Goal: Task Accomplishment & Management: Manage account settings

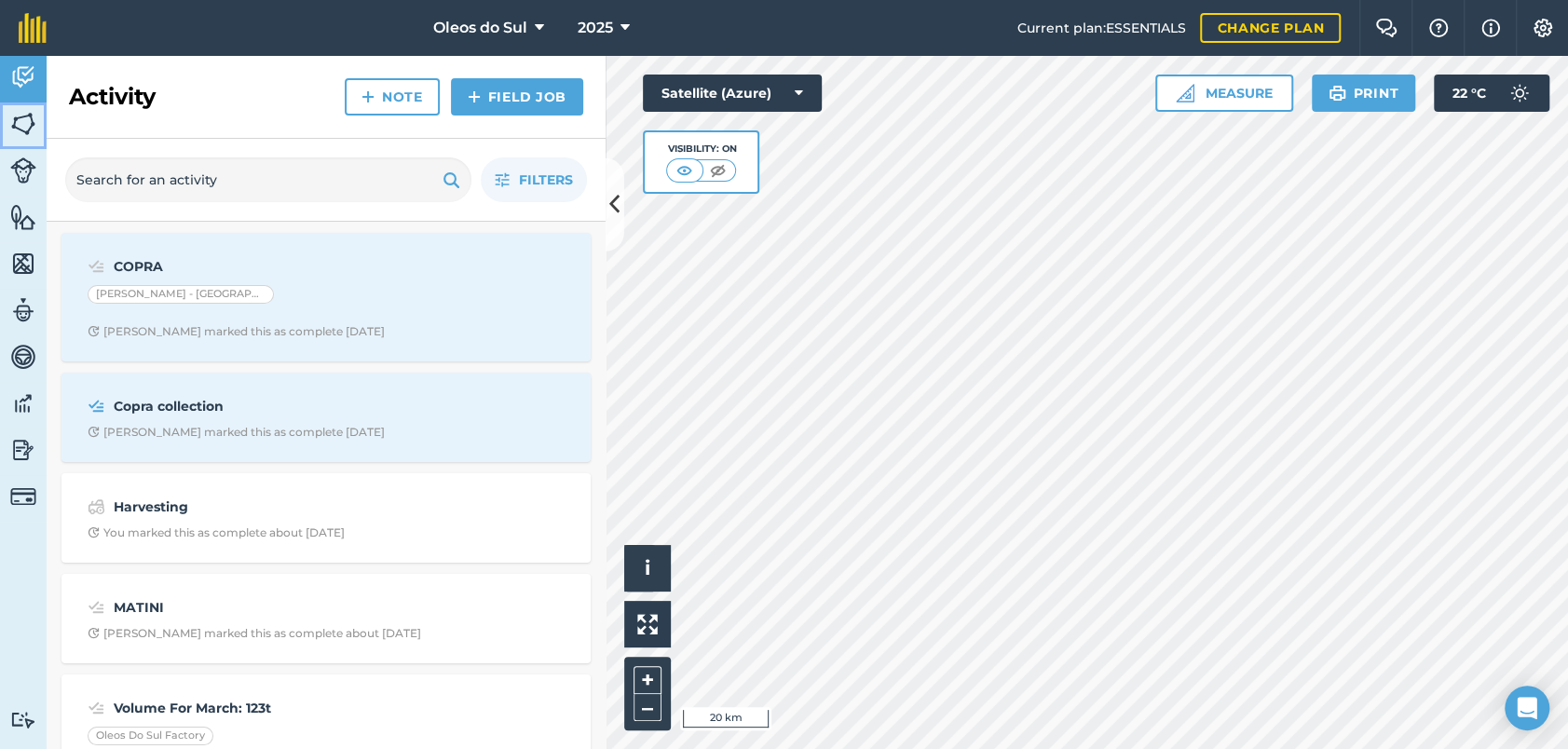
click at [26, 118] on img at bounding box center [23, 124] width 26 height 27
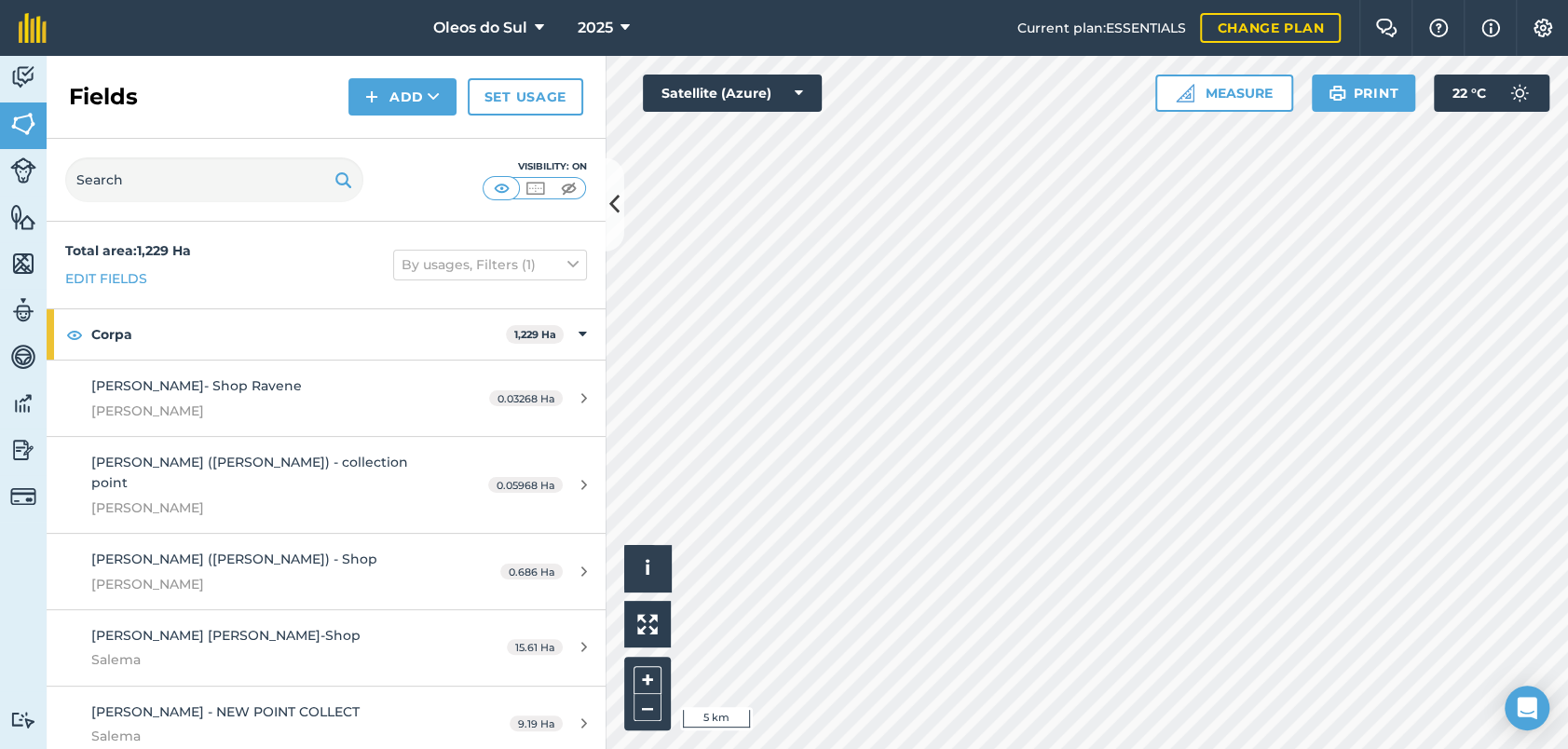
click at [497, 354] on div "Activity Fields Livestock Features Maps Team Vehicles Data Reporting Billing Tu…" at bounding box center [784, 402] width 1568 height 693
click at [895, 748] on html "Oleos do Sul 2025 Current plan : ESSENTIALS Change plan Farm Chat Help Info Set…" at bounding box center [784, 374] width 1568 height 749
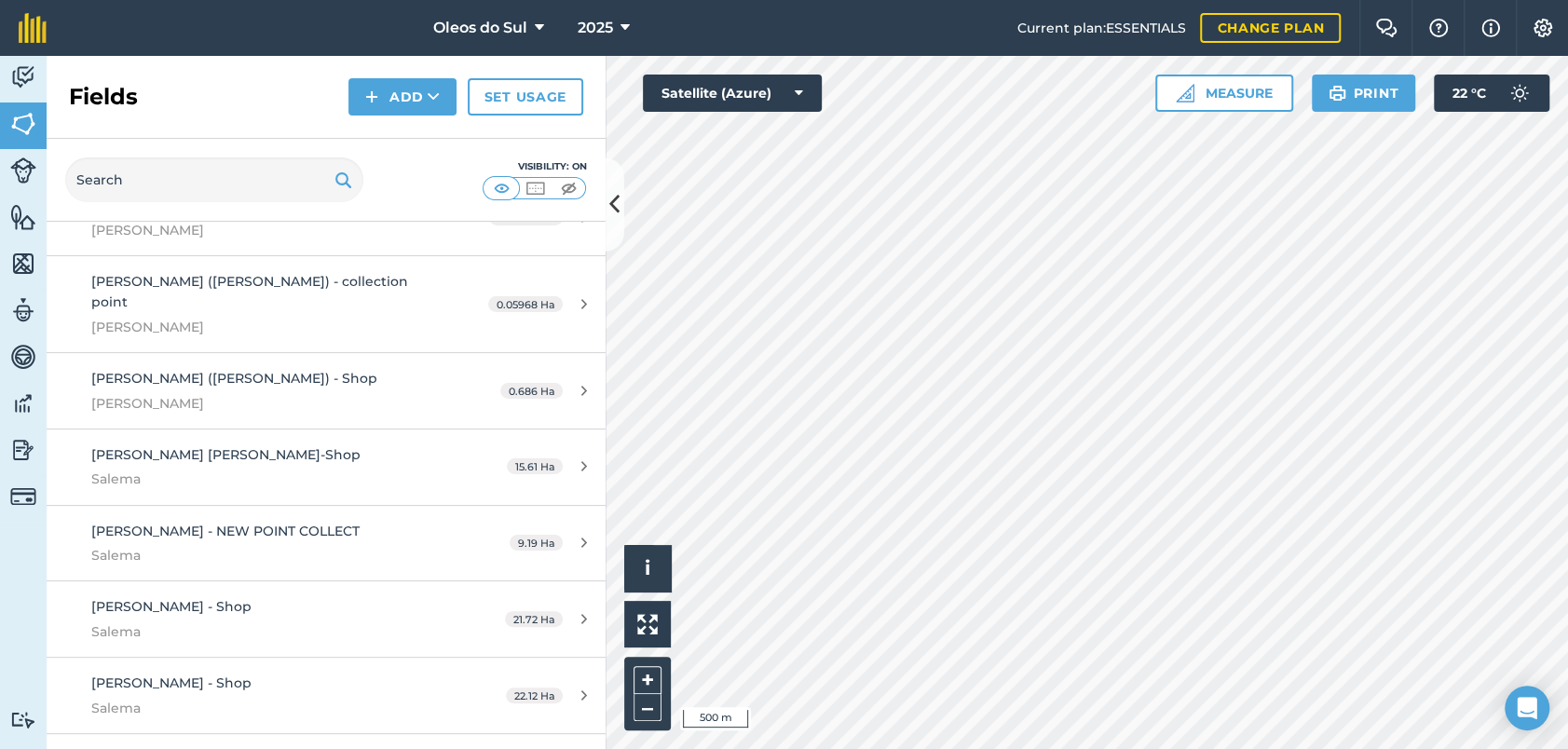
scroll to position [373, 0]
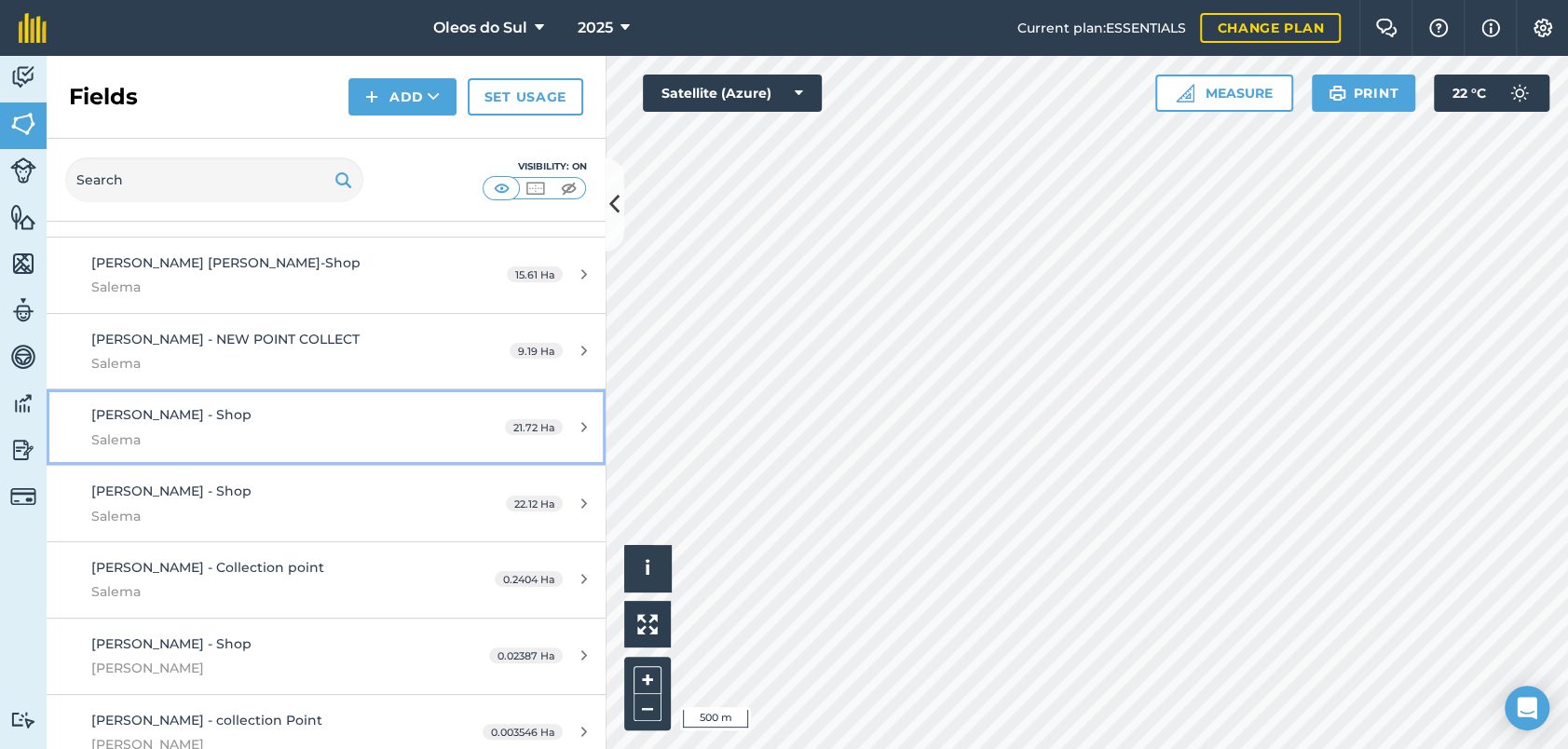
click at [581, 420] on icon at bounding box center [584, 427] width 6 height 14
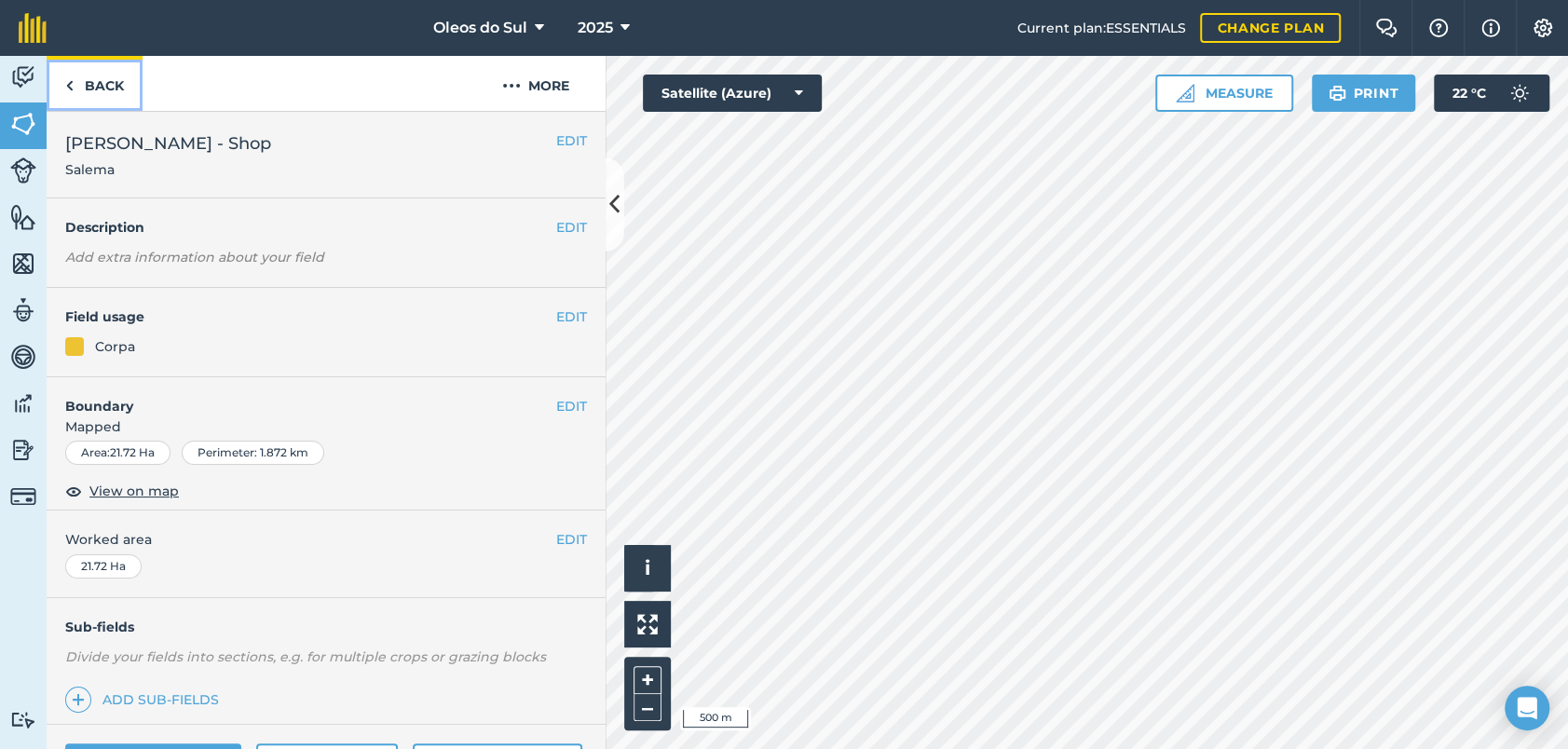
click at [97, 88] on link "Back" at bounding box center [94, 83] width 96 height 55
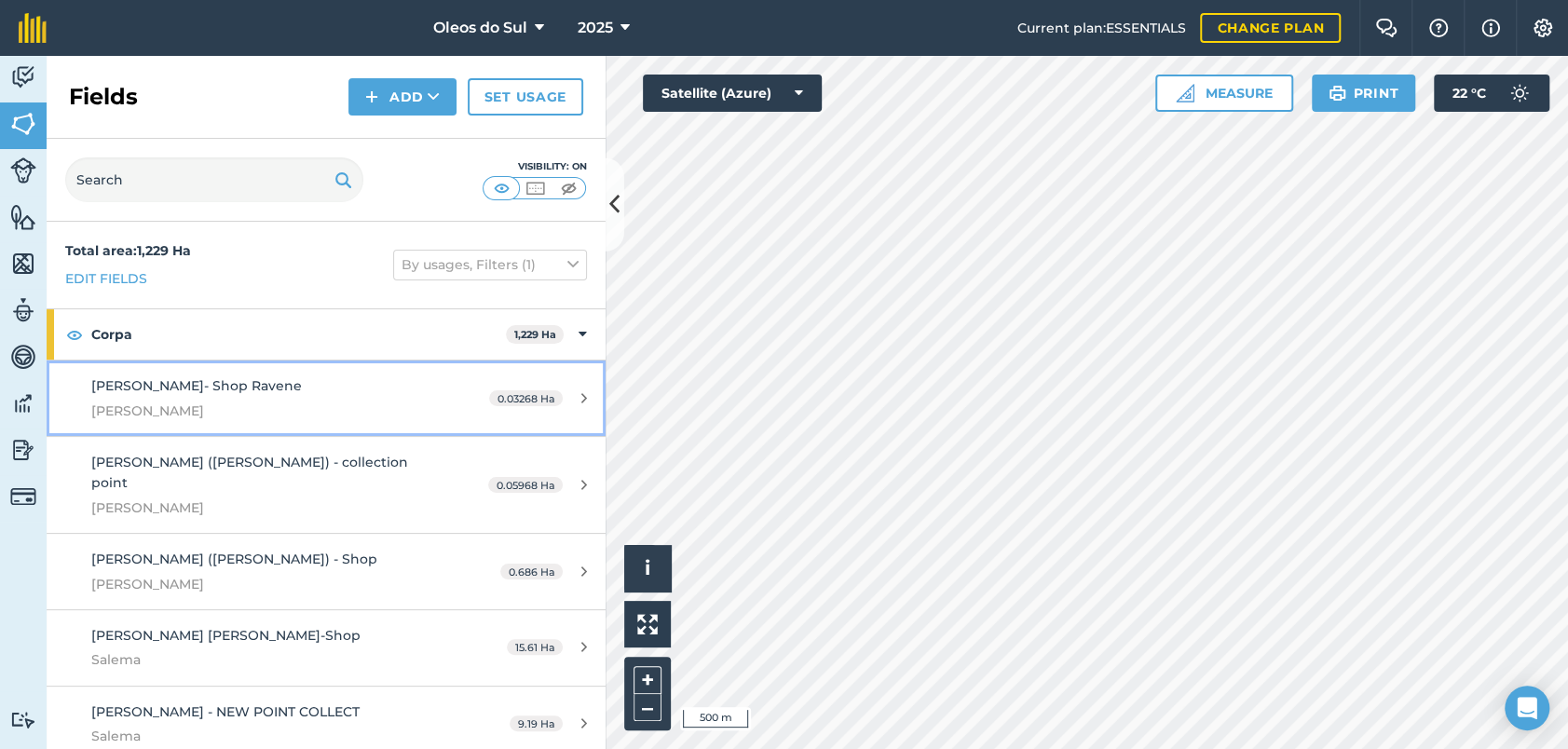
click at [236, 402] on span "[PERSON_NAME]" at bounding box center [266, 410] width 350 height 21
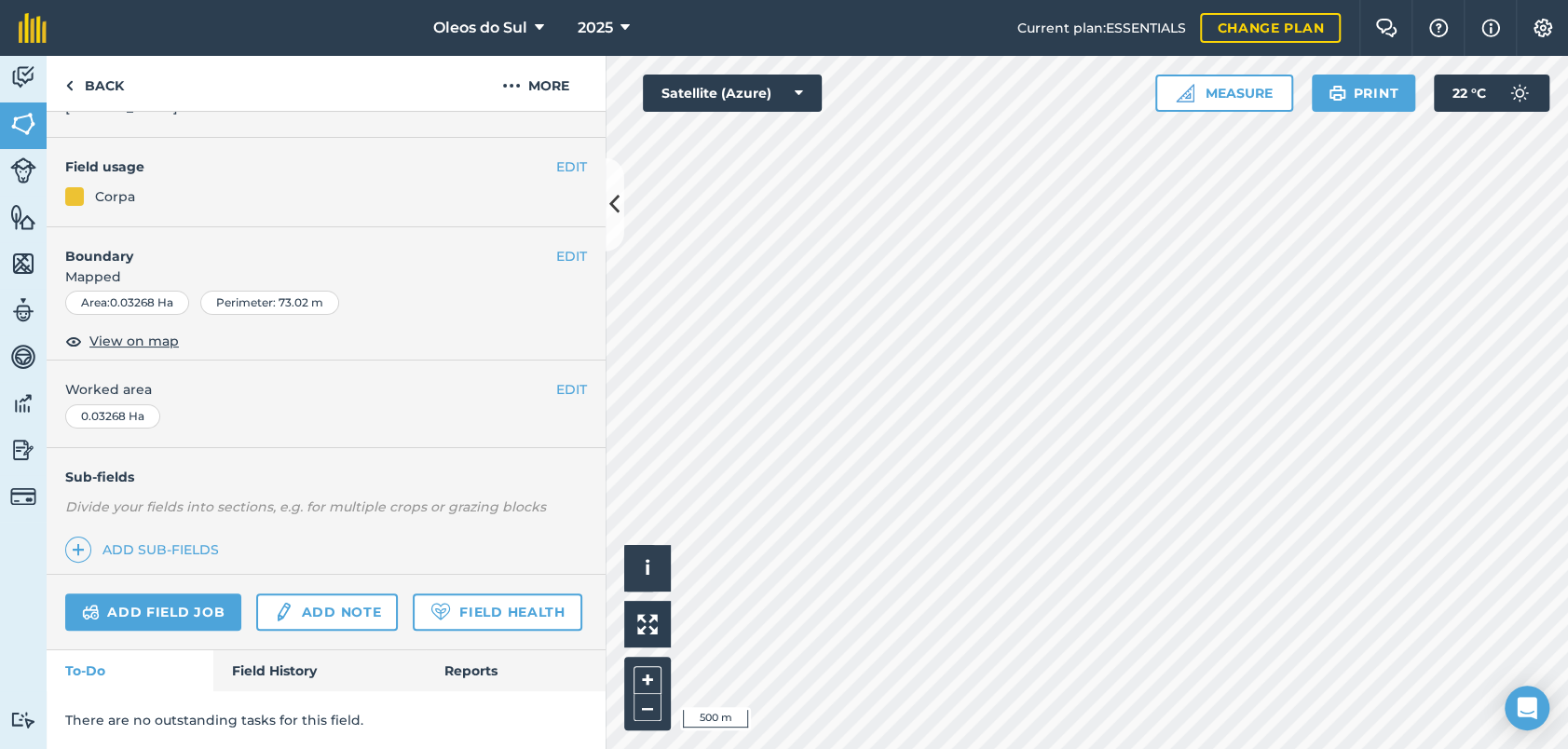
scroll to position [200, 0]
click at [266, 670] on link "Field History" at bounding box center [319, 671] width 212 height 41
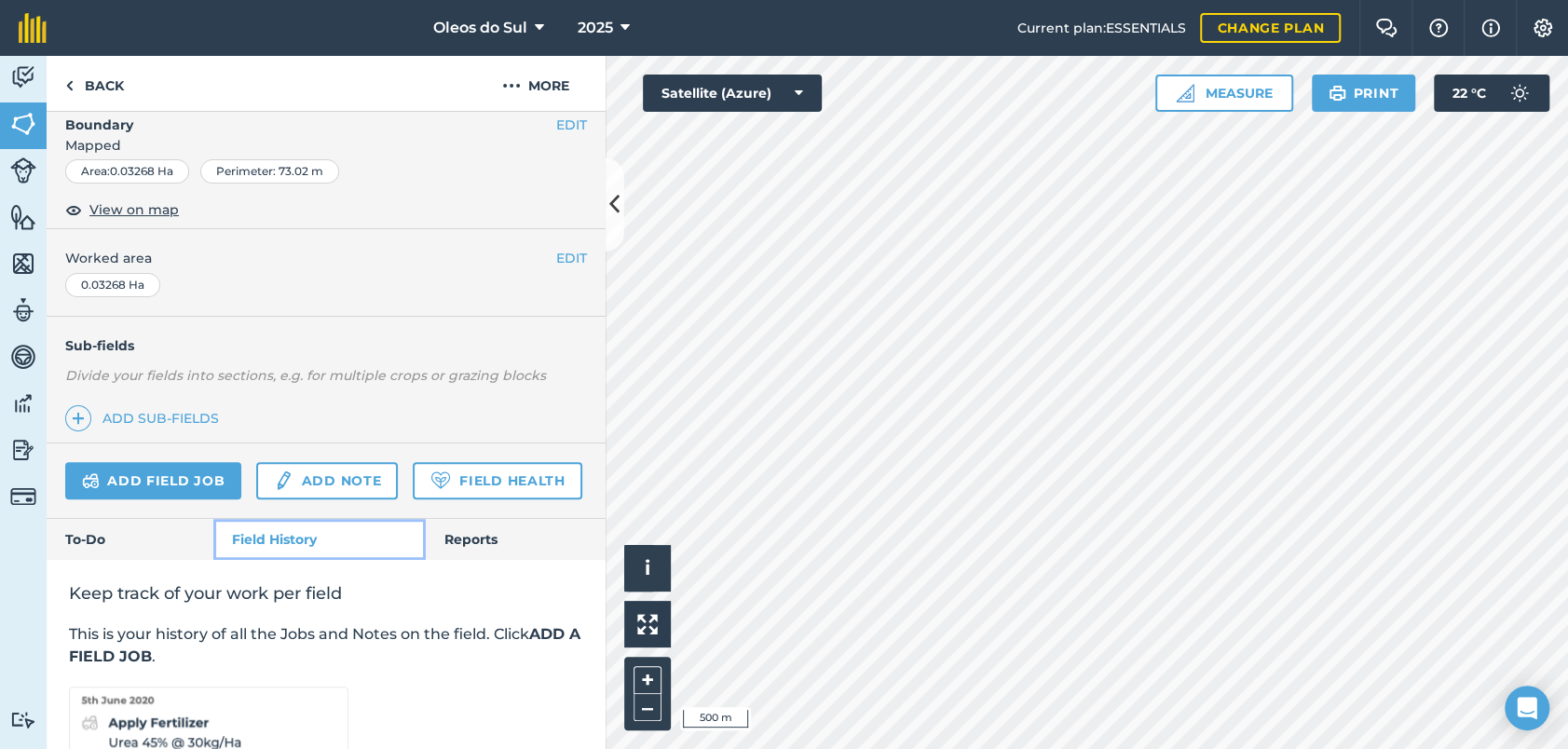
scroll to position [471, 0]
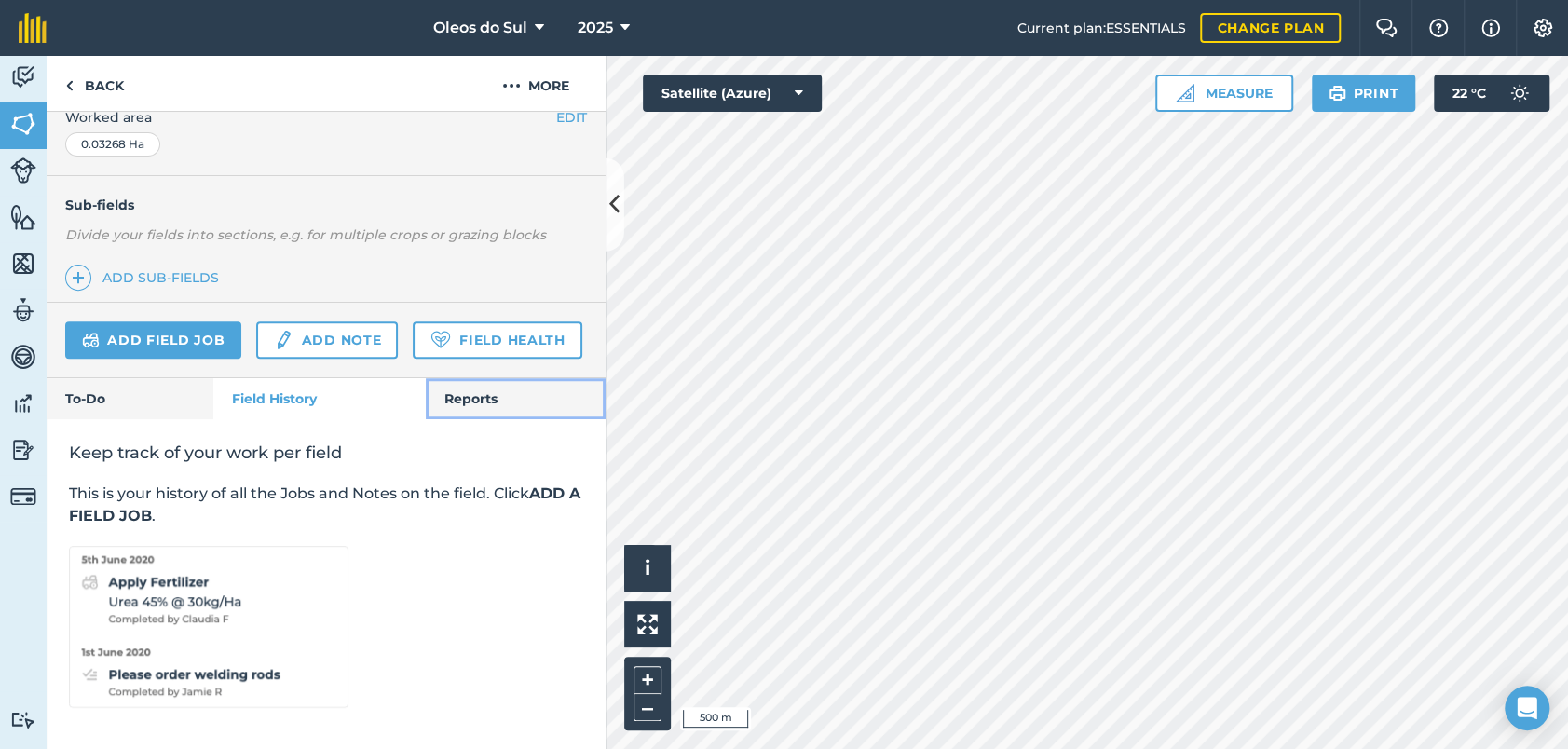
click at [460, 394] on link "Reports" at bounding box center [515, 400] width 180 height 41
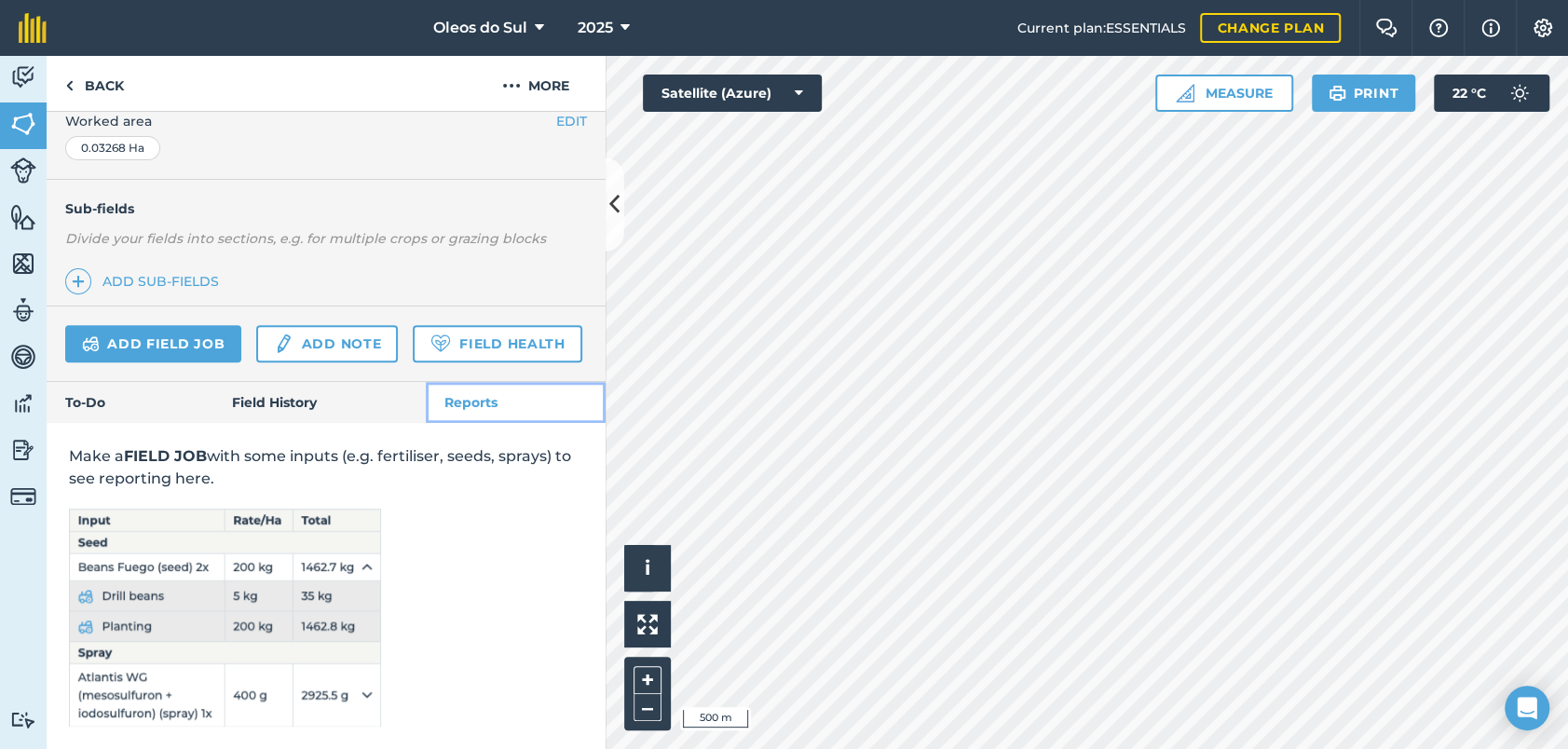
scroll to position [468, 0]
click at [108, 399] on link "To-Do" at bounding box center [130, 402] width 167 height 41
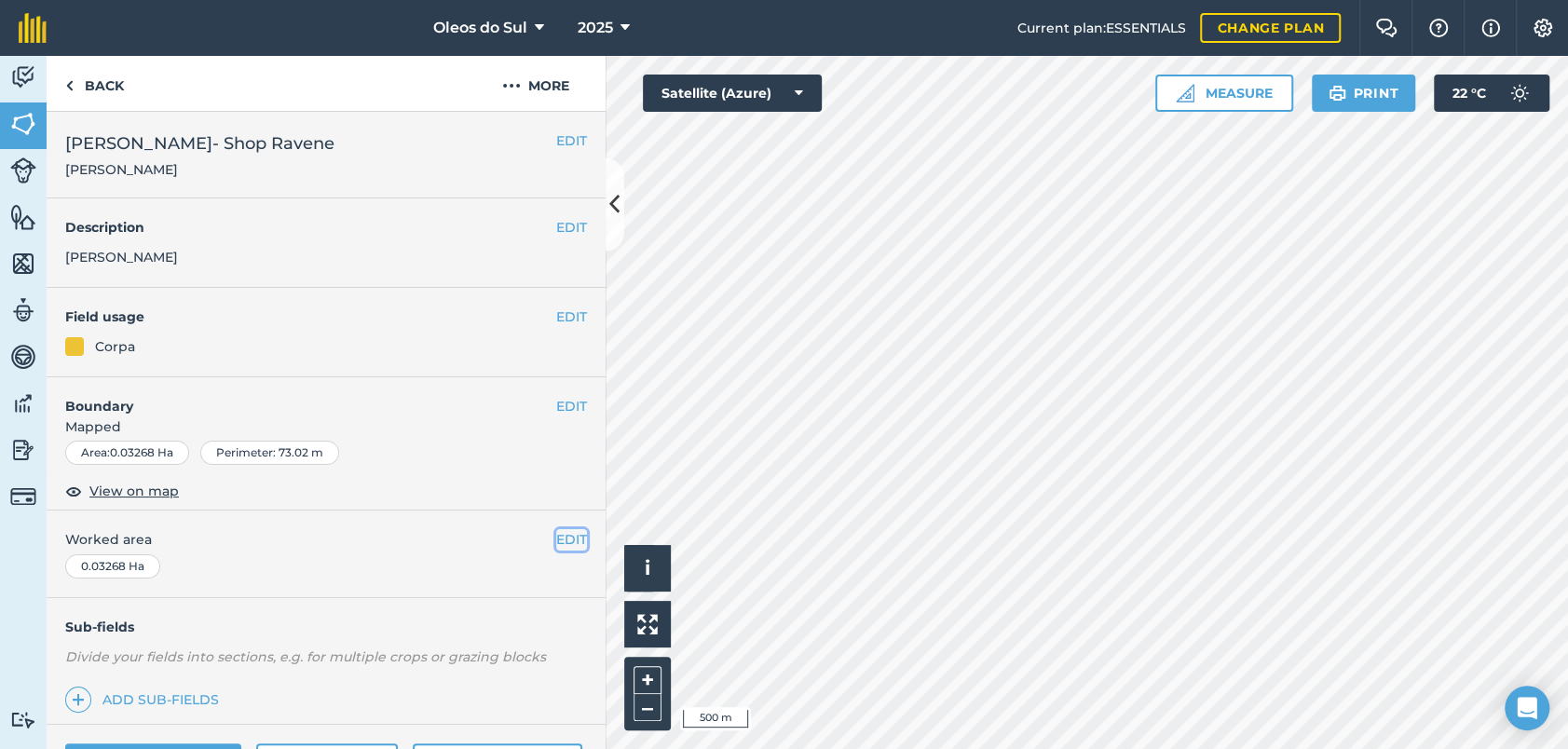
click at [559, 535] on button "EDIT" at bounding box center [571, 539] width 30 height 21
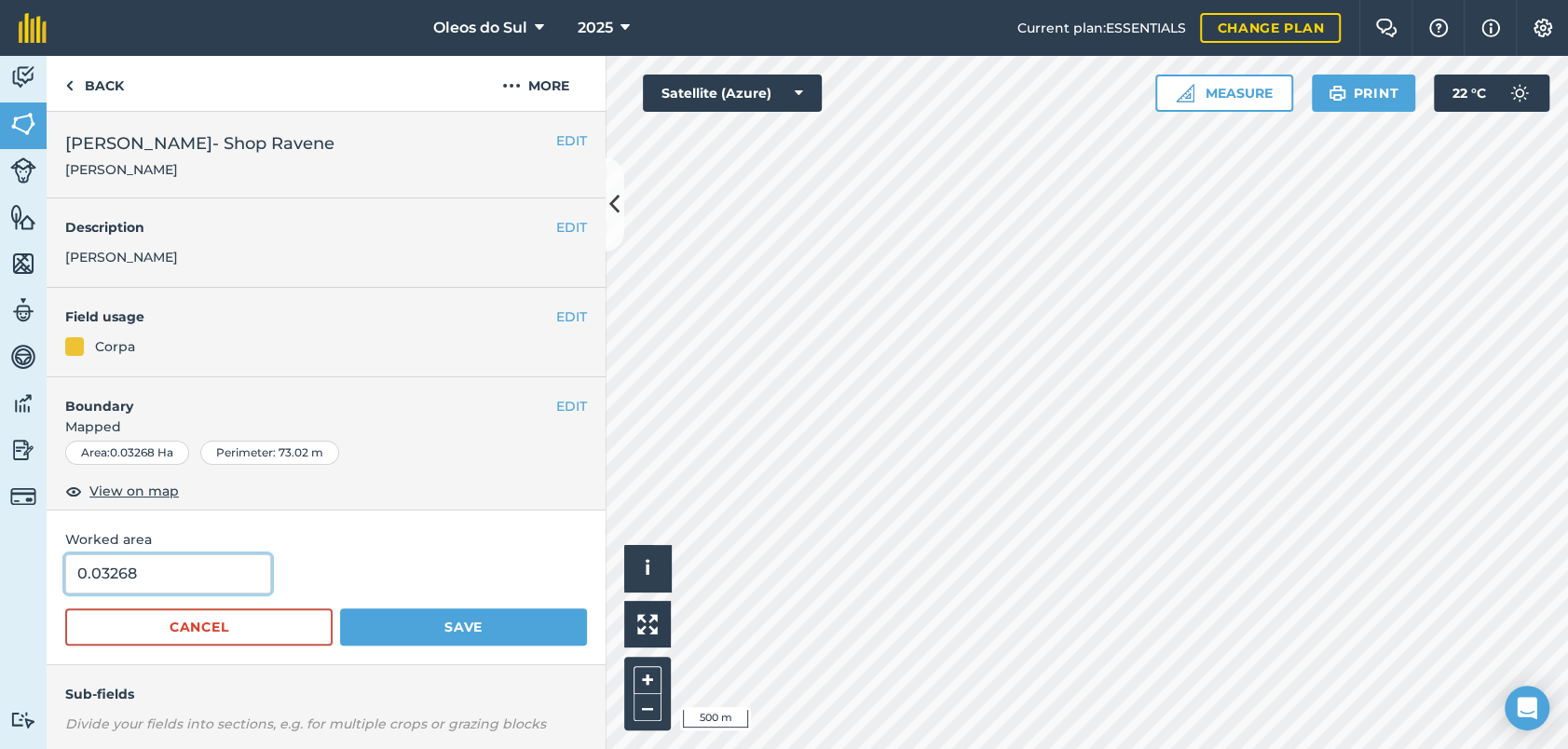
drag, startPoint x: 153, startPoint y: 577, endPoint x: 45, endPoint y: 586, distance: 108.4
click at [45, 586] on div "Activity Fields Livestock Features Maps Team Vehicles Data Reporting Billing Tu…" at bounding box center [784, 402] width 1568 height 693
click at [253, 624] on button "Cancel" at bounding box center [198, 627] width 268 height 37
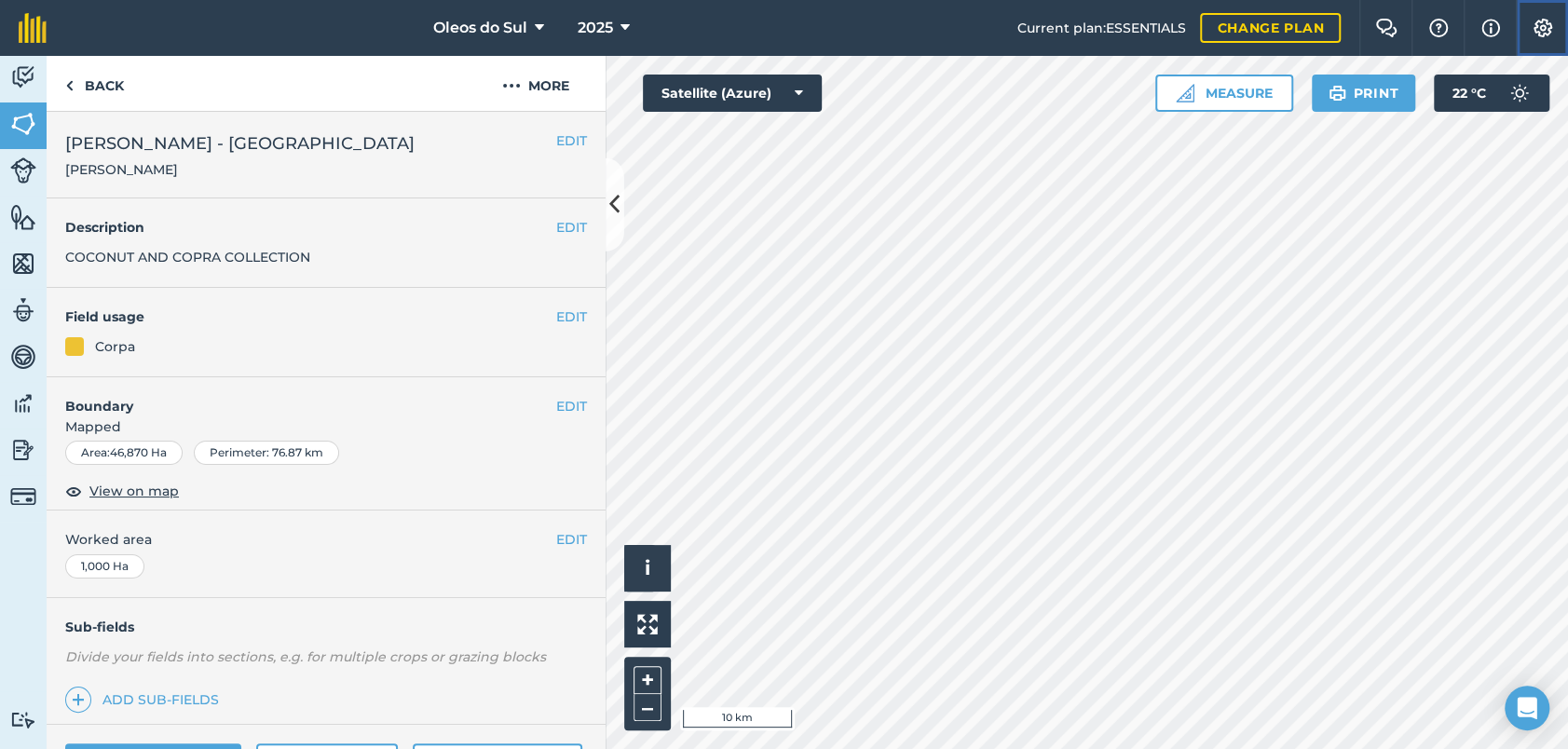
click at [1549, 25] on img at bounding box center [1542, 27] width 23 height 19
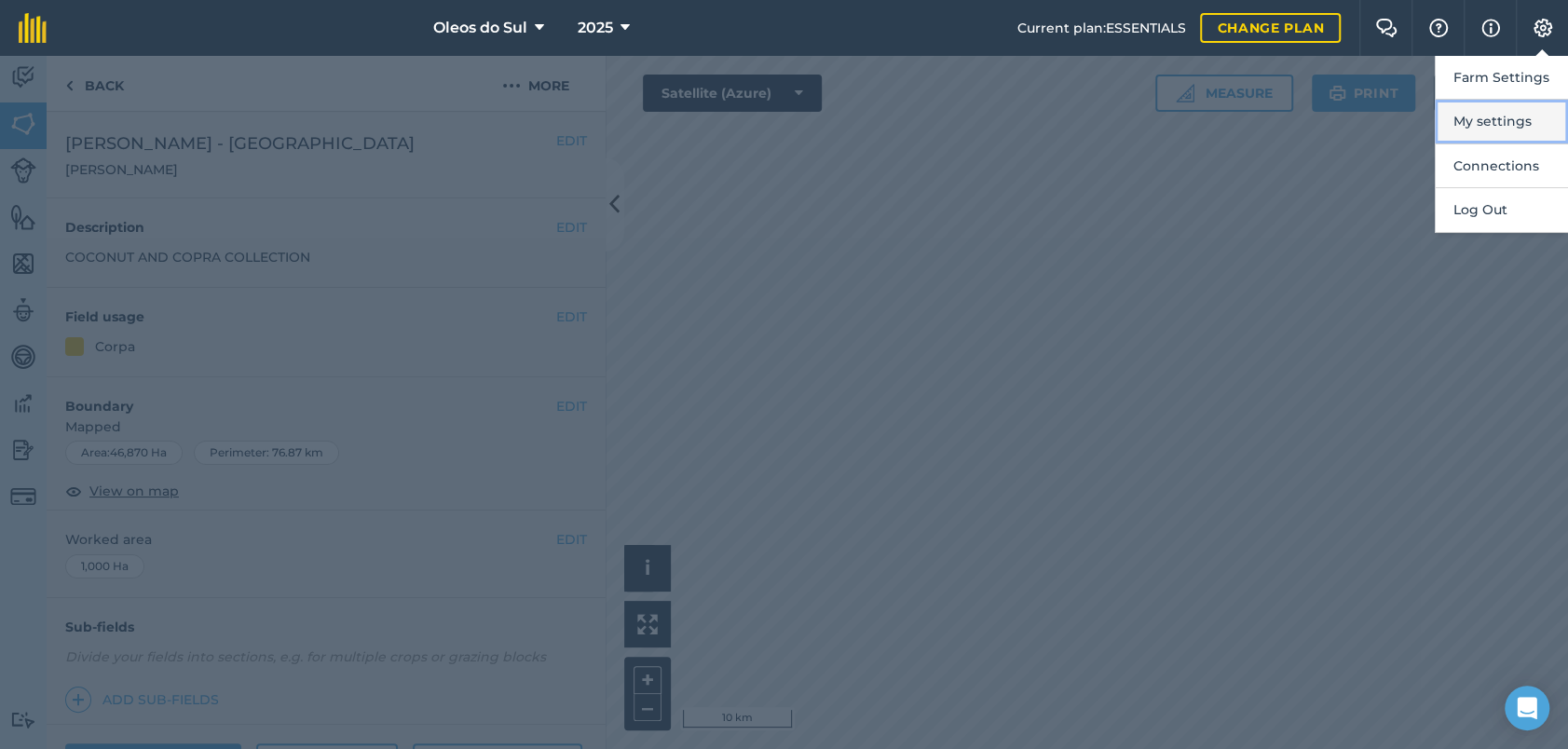
click at [1524, 121] on button "My settings" at bounding box center [1501, 122] width 133 height 44
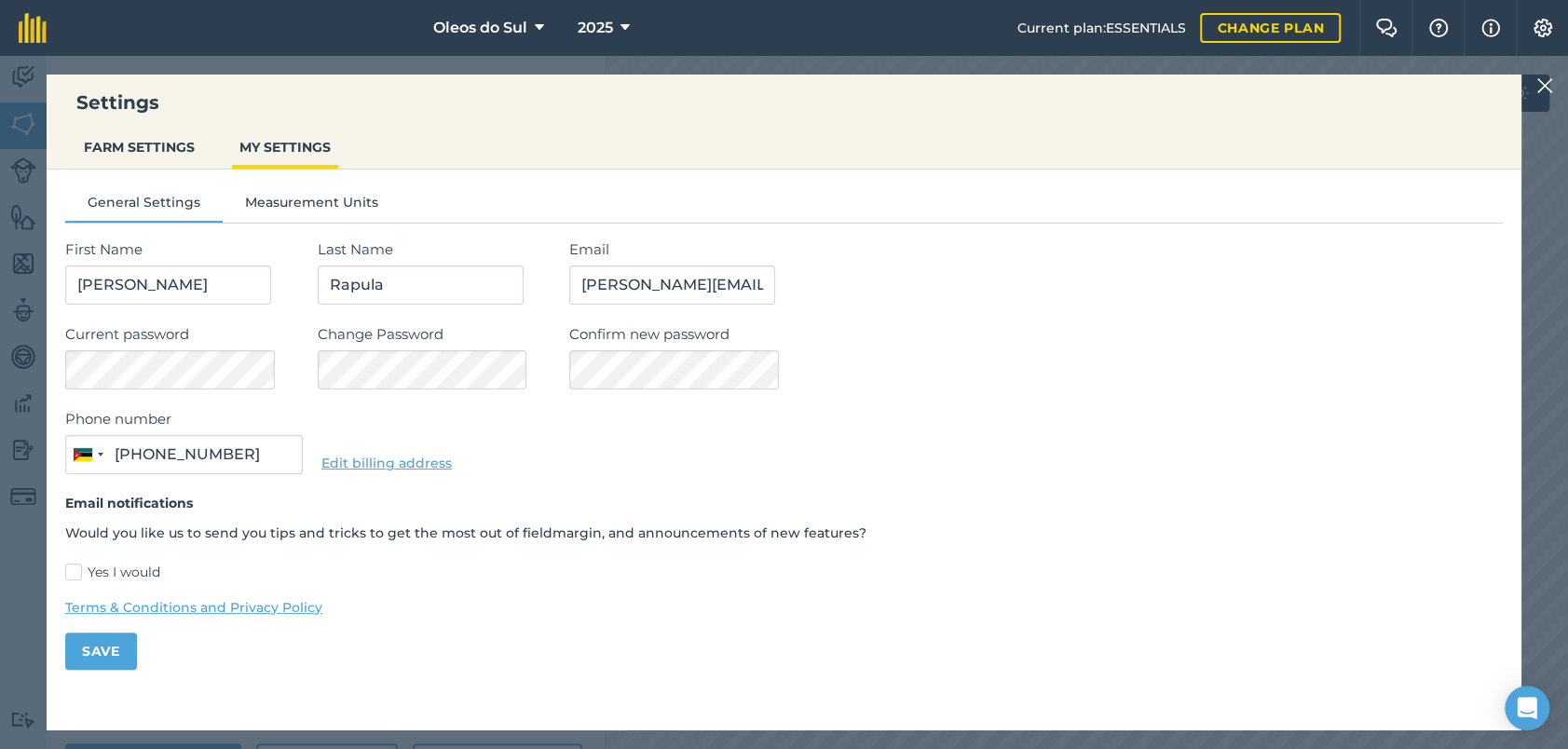
type input "84 237 3433"
click at [130, 142] on button "FARM SETTINGS" at bounding box center [139, 147] width 126 height 35
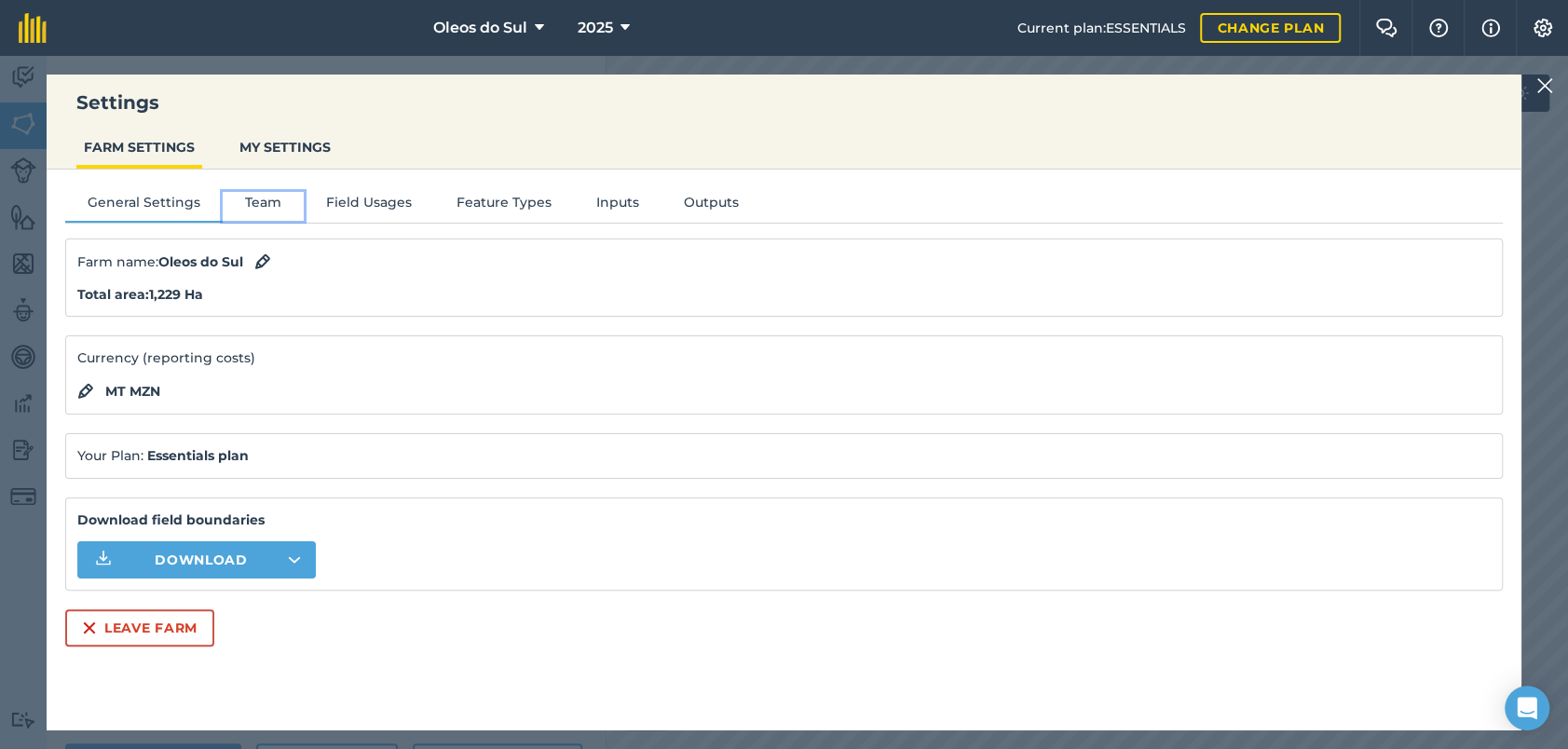
click at [255, 199] on button "Team" at bounding box center [263, 206] width 81 height 27
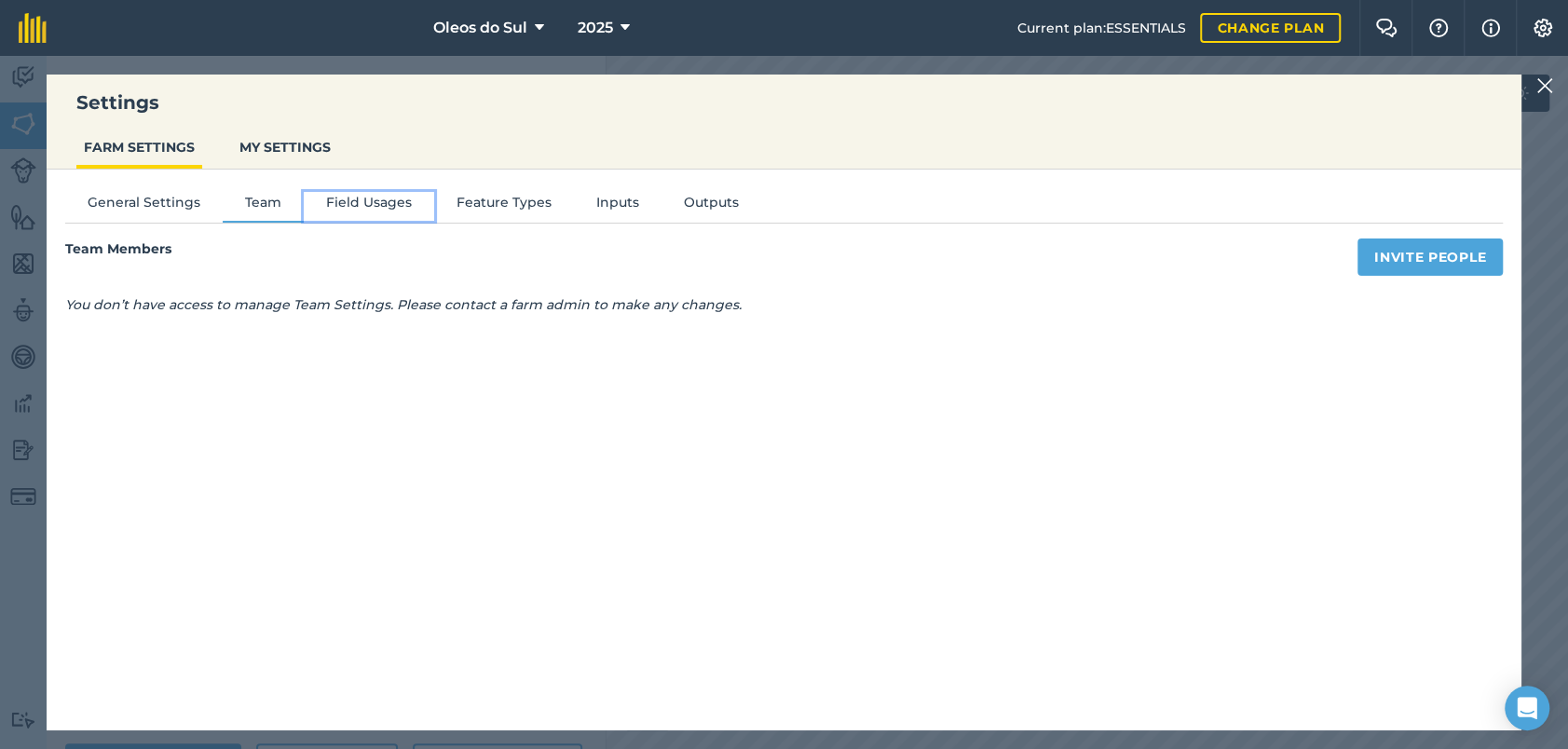
click at [356, 198] on button "Field Usages" at bounding box center [369, 206] width 131 height 27
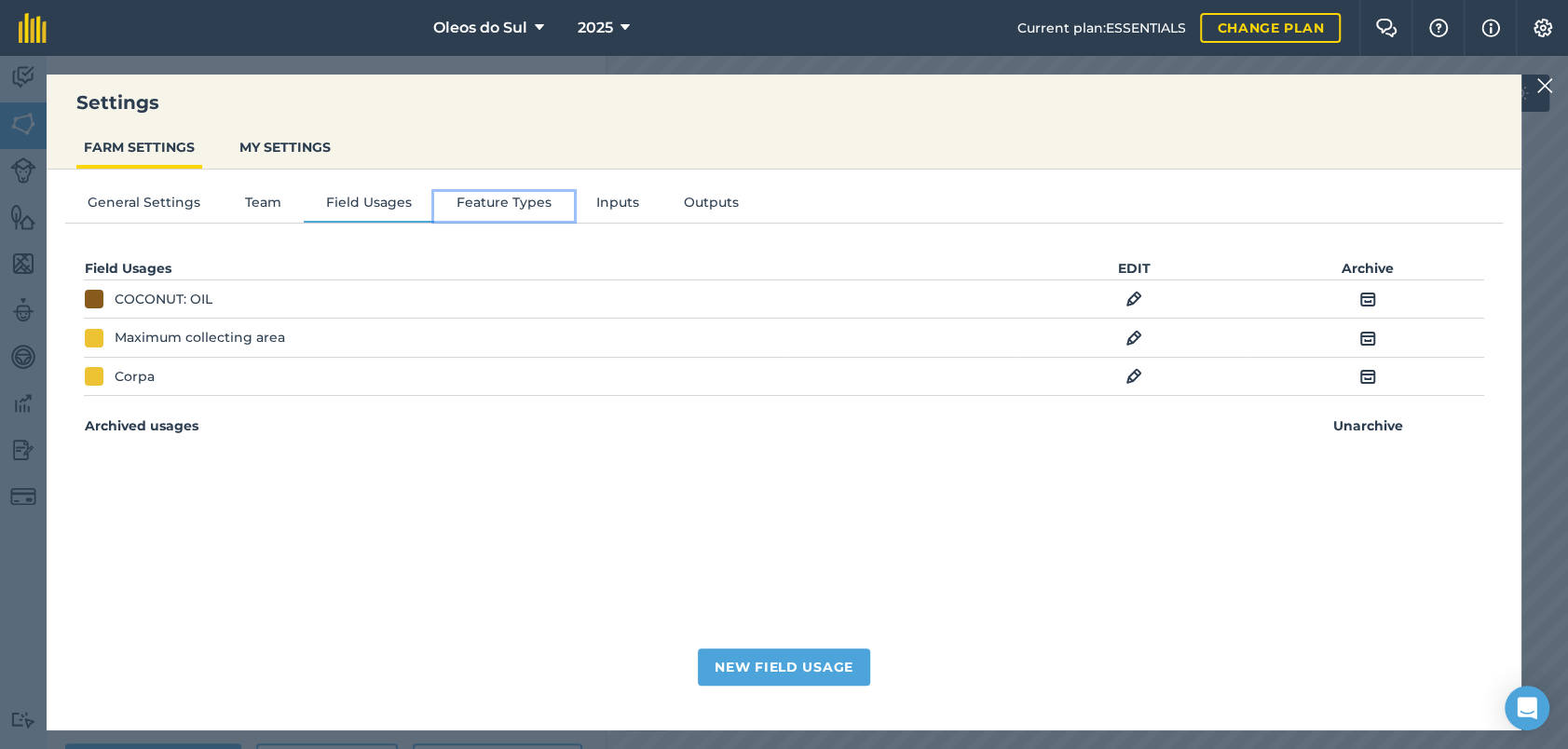
click at [471, 193] on button "Feature Types" at bounding box center [503, 206] width 139 height 27
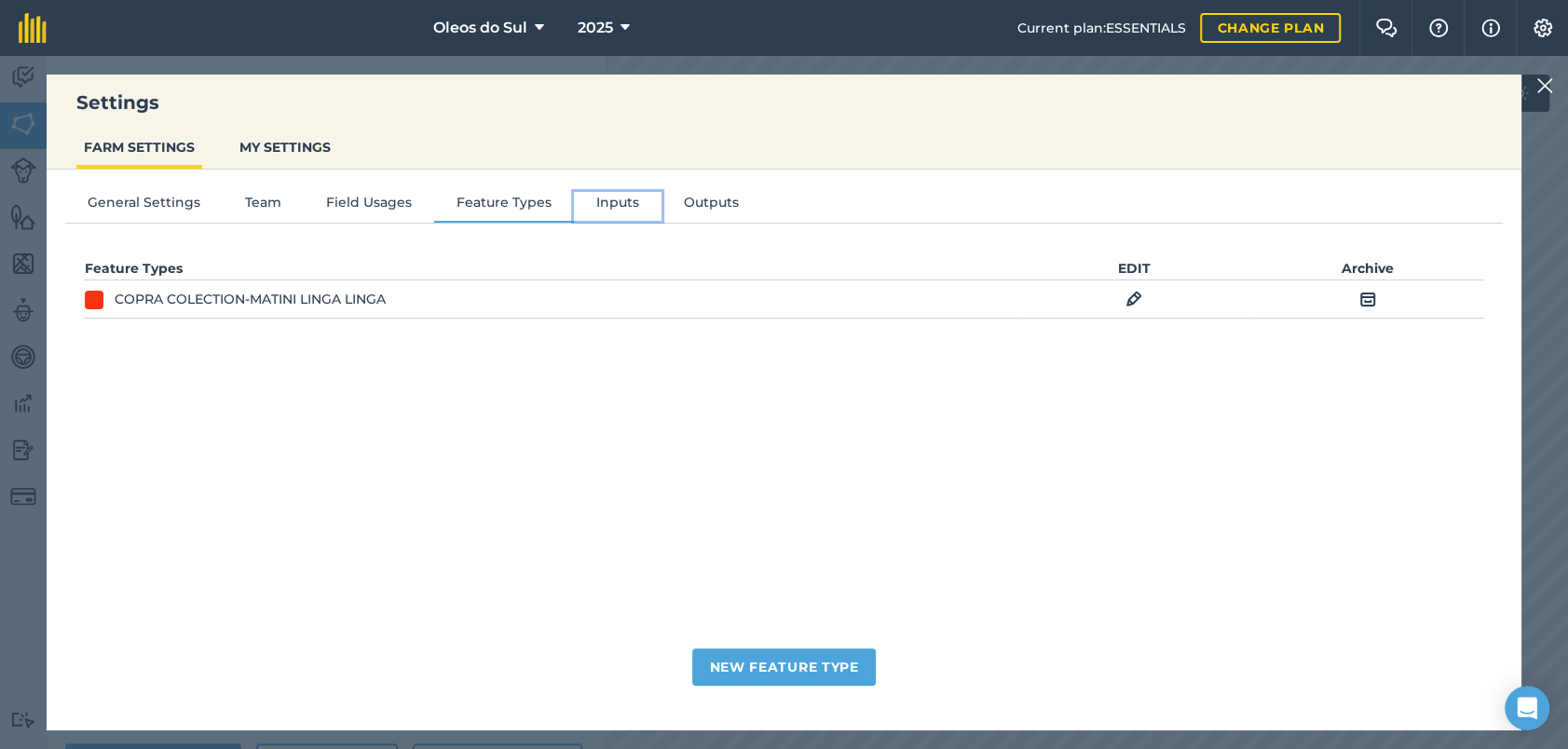
click at [616, 207] on button "Inputs" at bounding box center [617, 206] width 87 height 27
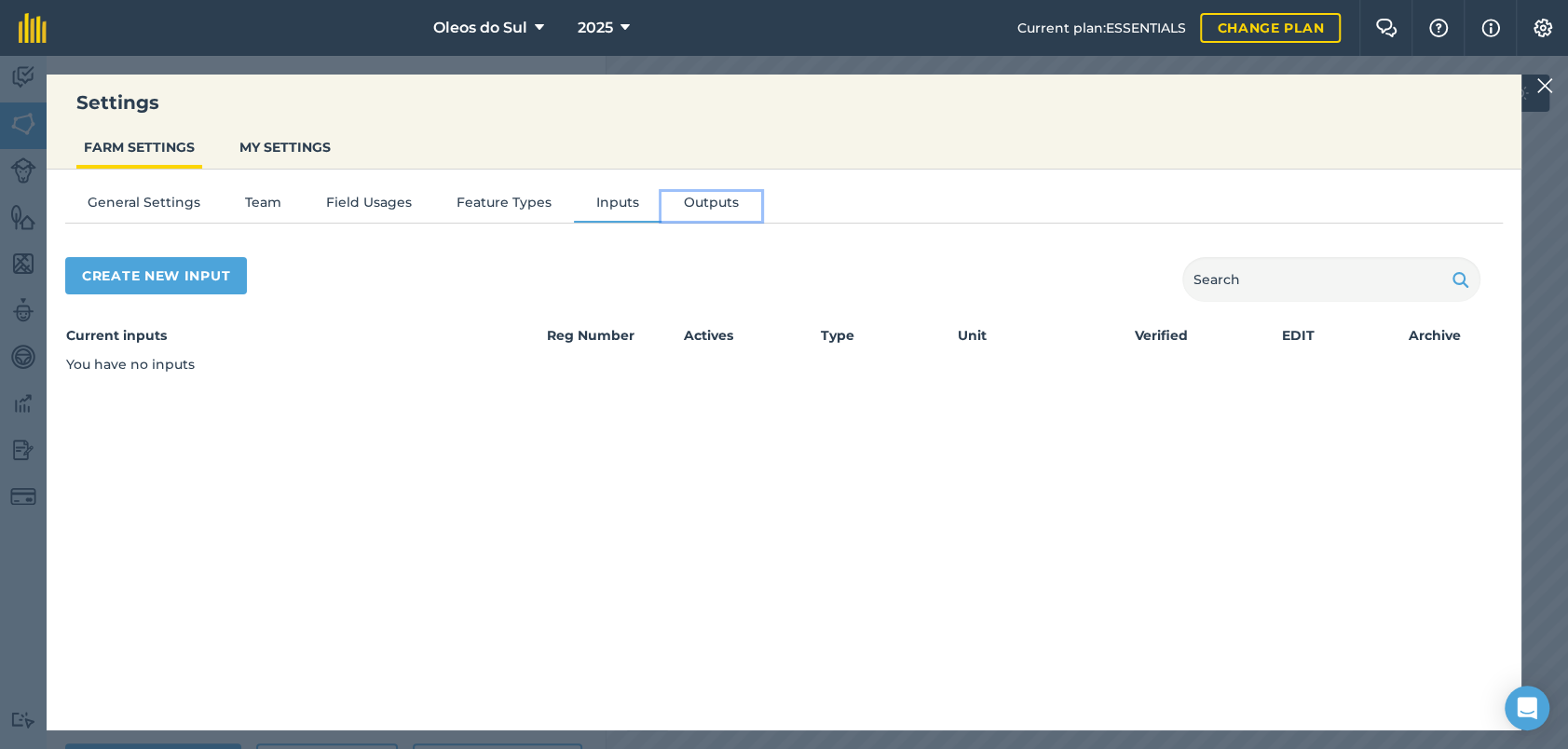
click at [700, 199] on button "Outputs" at bounding box center [711, 206] width 100 height 27
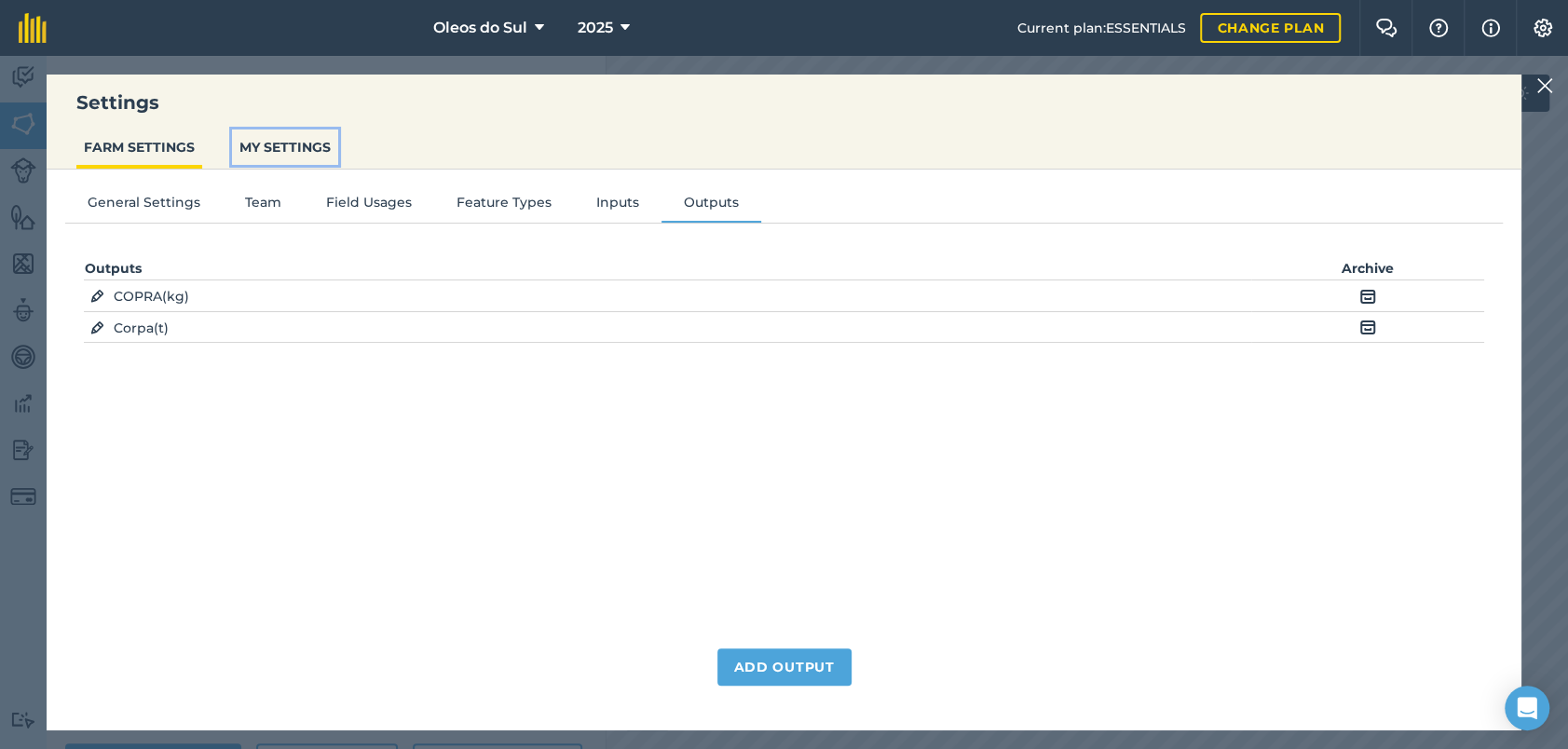
click at [303, 158] on button "MY SETTINGS" at bounding box center [285, 147] width 106 height 35
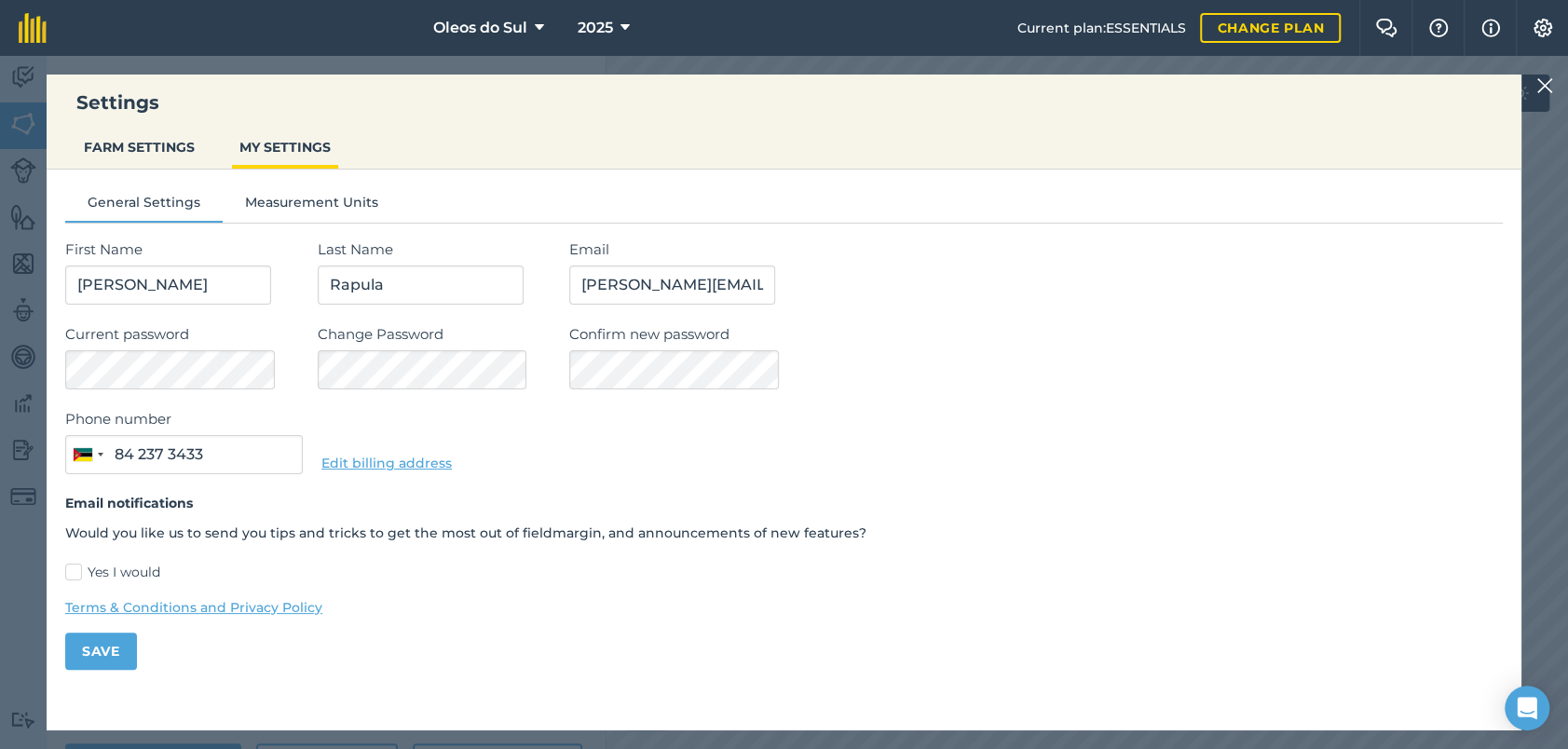
click at [1541, 85] on img at bounding box center [1544, 85] width 17 height 23
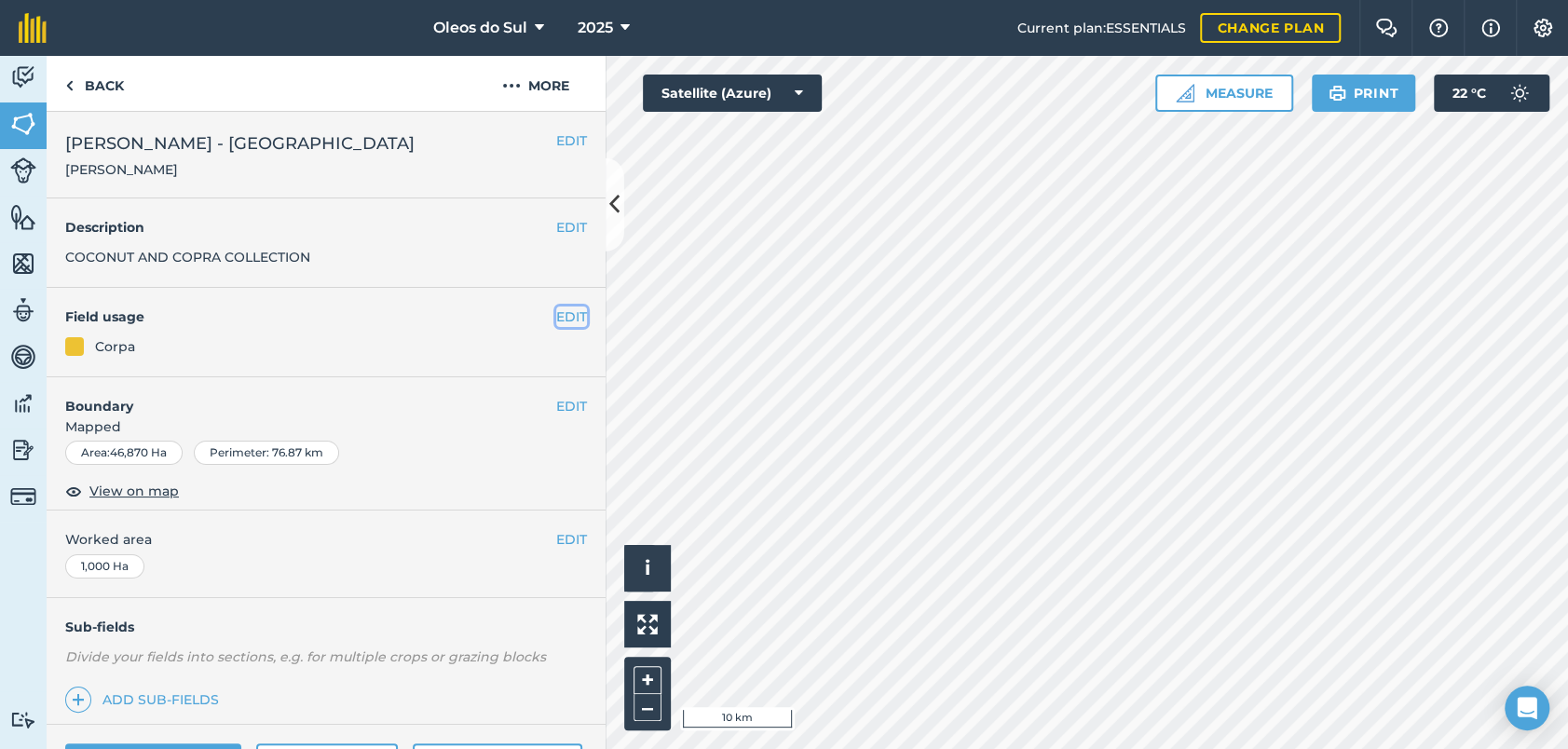
click at [556, 314] on button "EDIT" at bounding box center [571, 316] width 30 height 21
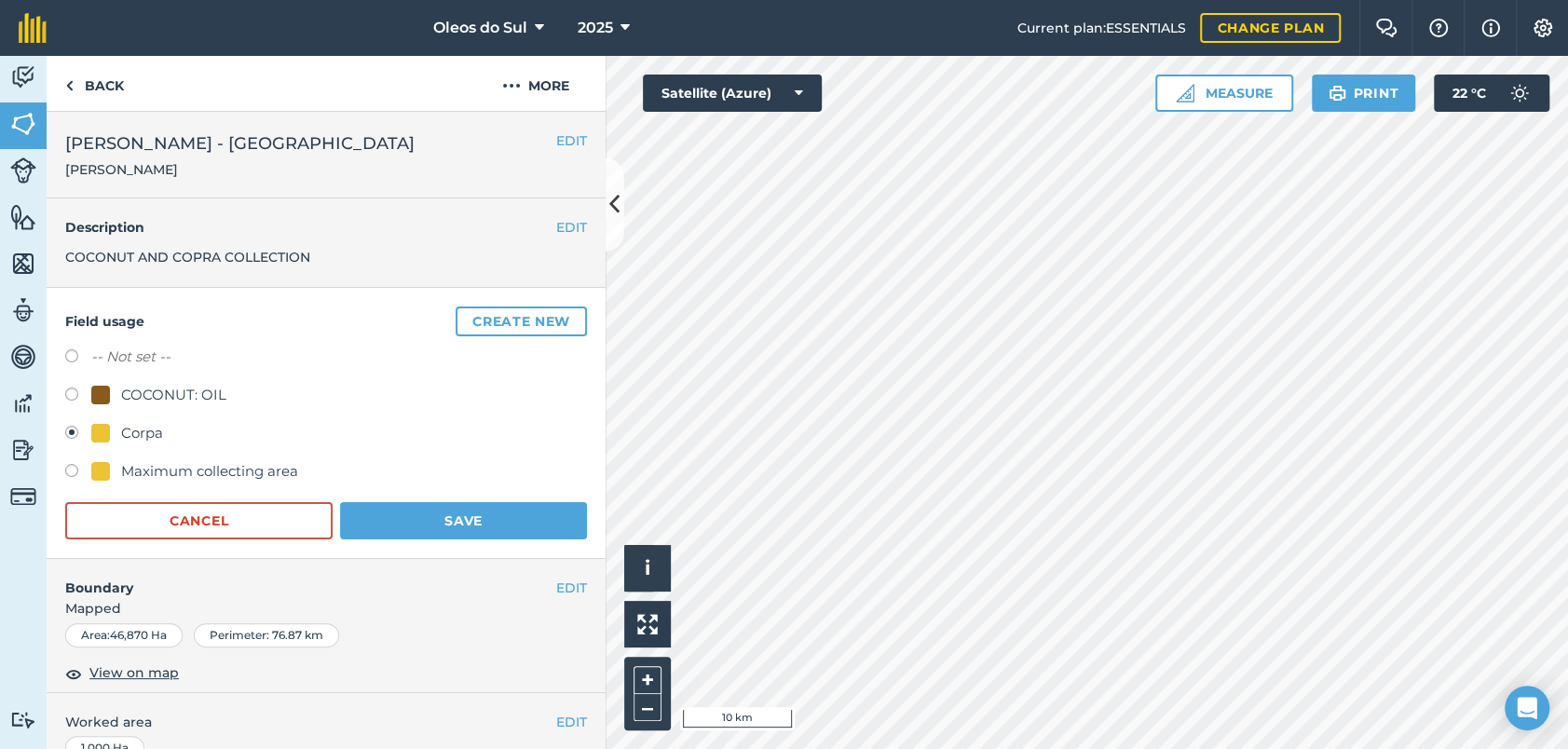
click at [130, 432] on div "Corpa" at bounding box center [141, 433] width 42 height 23
click at [510, 87] on img at bounding box center [511, 85] width 19 height 23
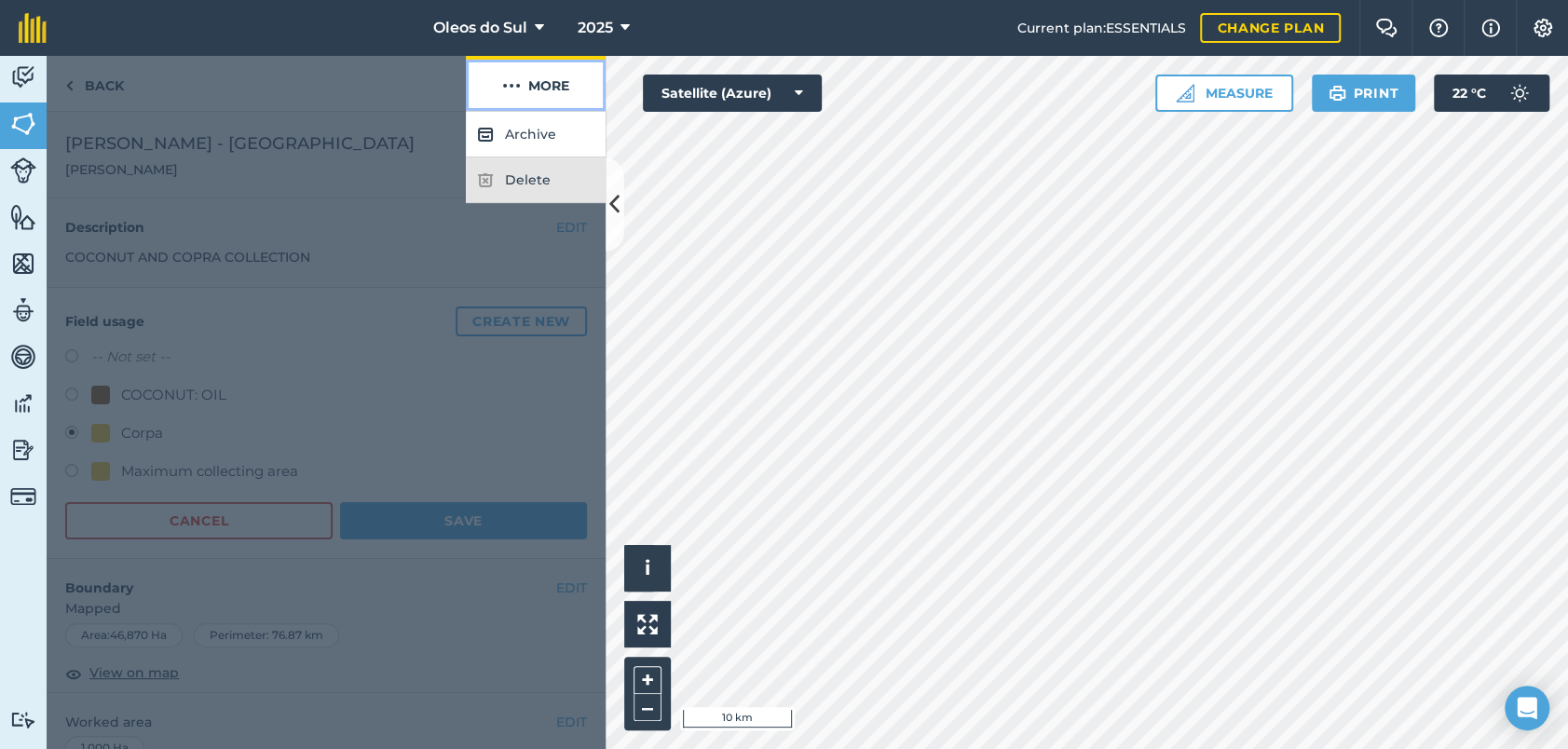
click at [510, 87] on img at bounding box center [511, 85] width 19 height 23
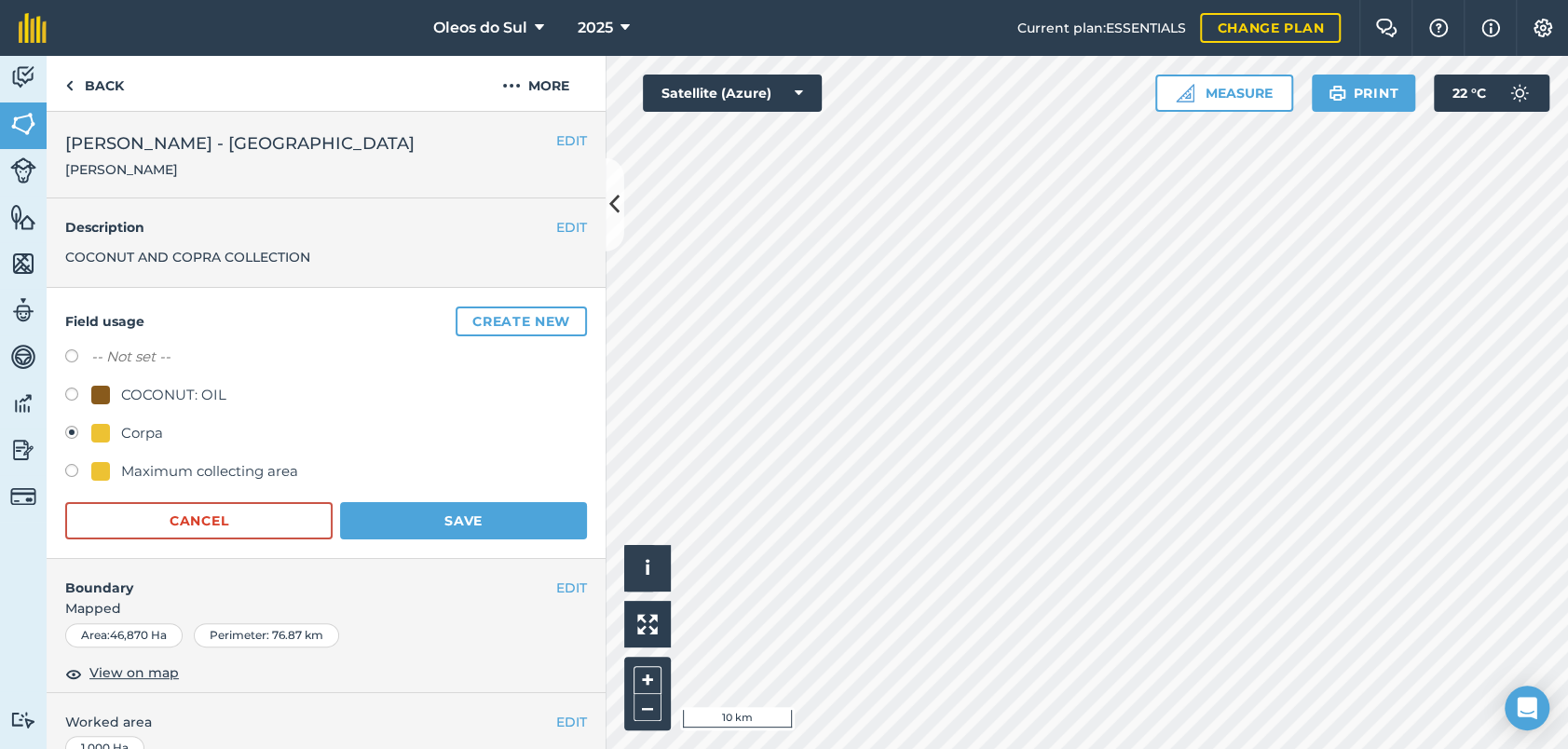
click at [163, 176] on span "[PERSON_NAME]" at bounding box center [239, 169] width 349 height 19
click at [556, 134] on button "EDIT" at bounding box center [571, 140] width 30 height 21
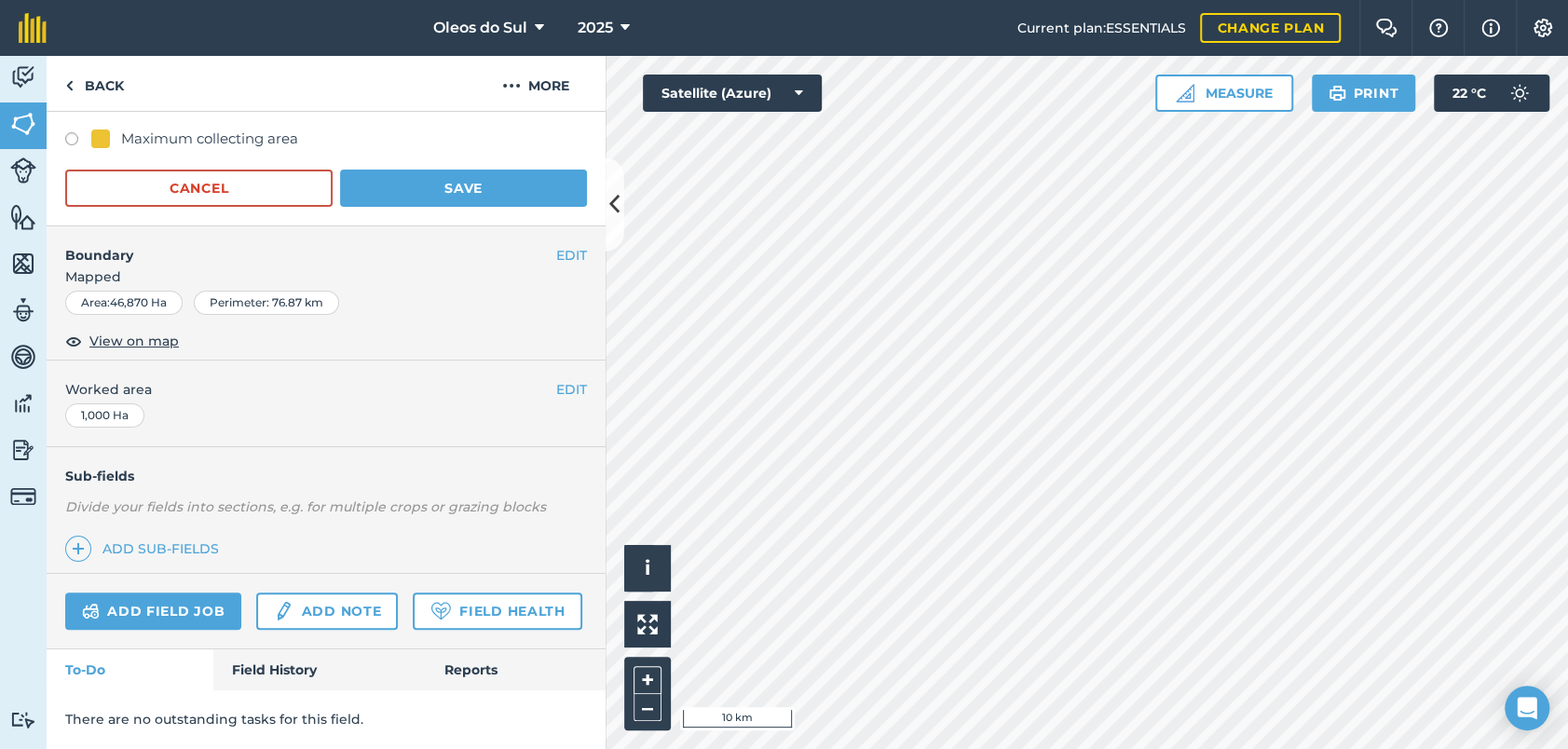
scroll to position [454, 0]
click at [560, 245] on button "EDIT" at bounding box center [571, 255] width 30 height 21
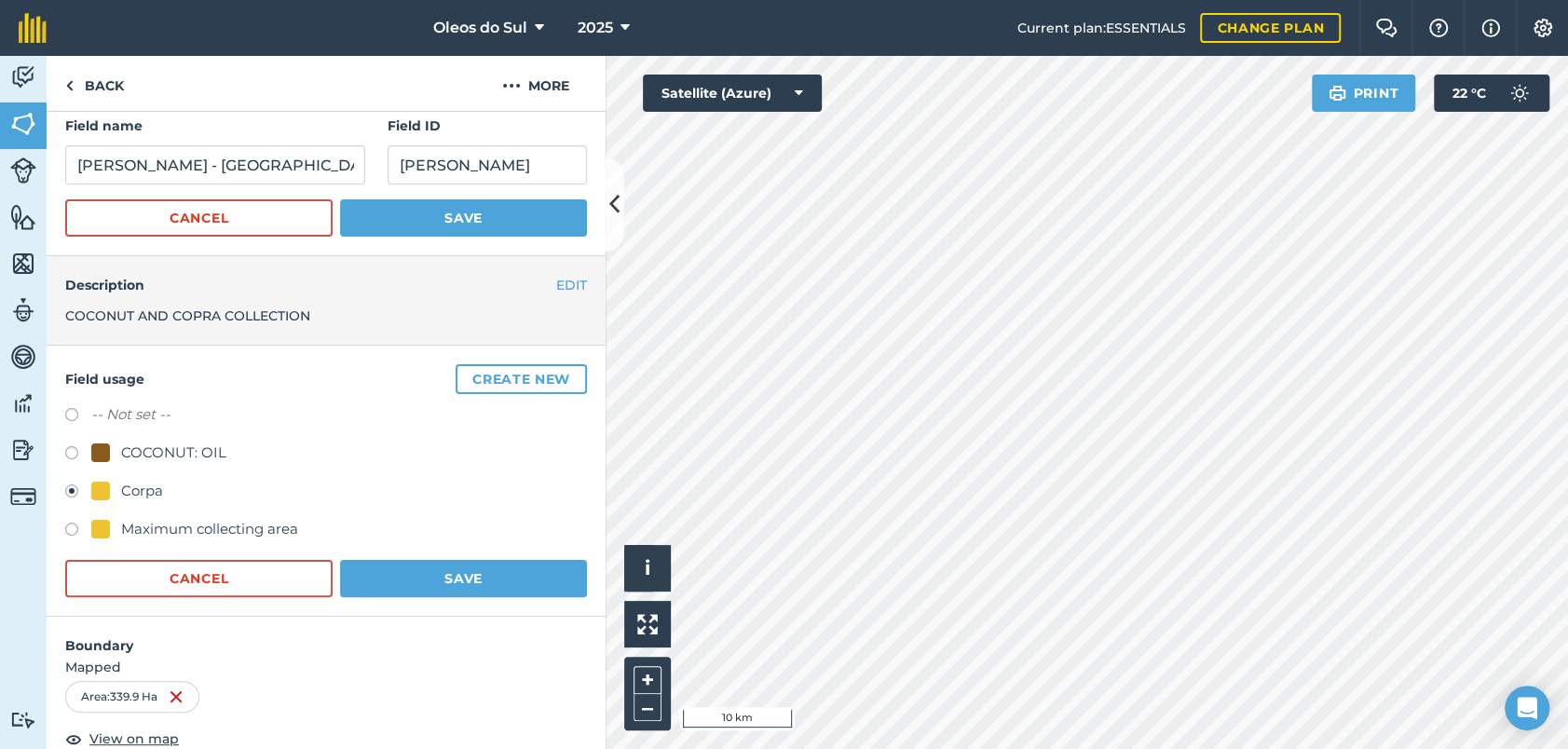
scroll to position [0, 0]
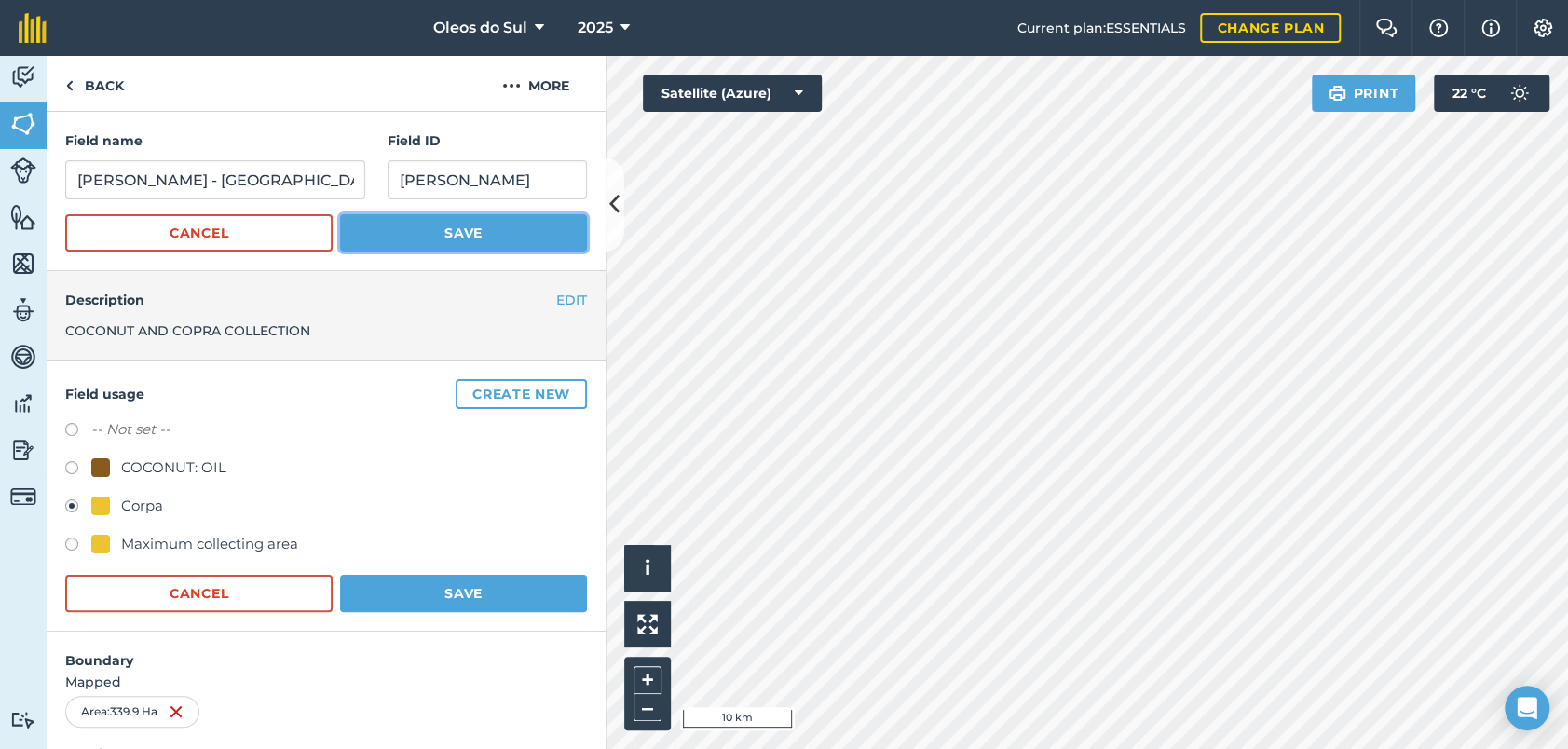
click at [497, 227] on button "Save" at bounding box center [464, 233] width 247 height 37
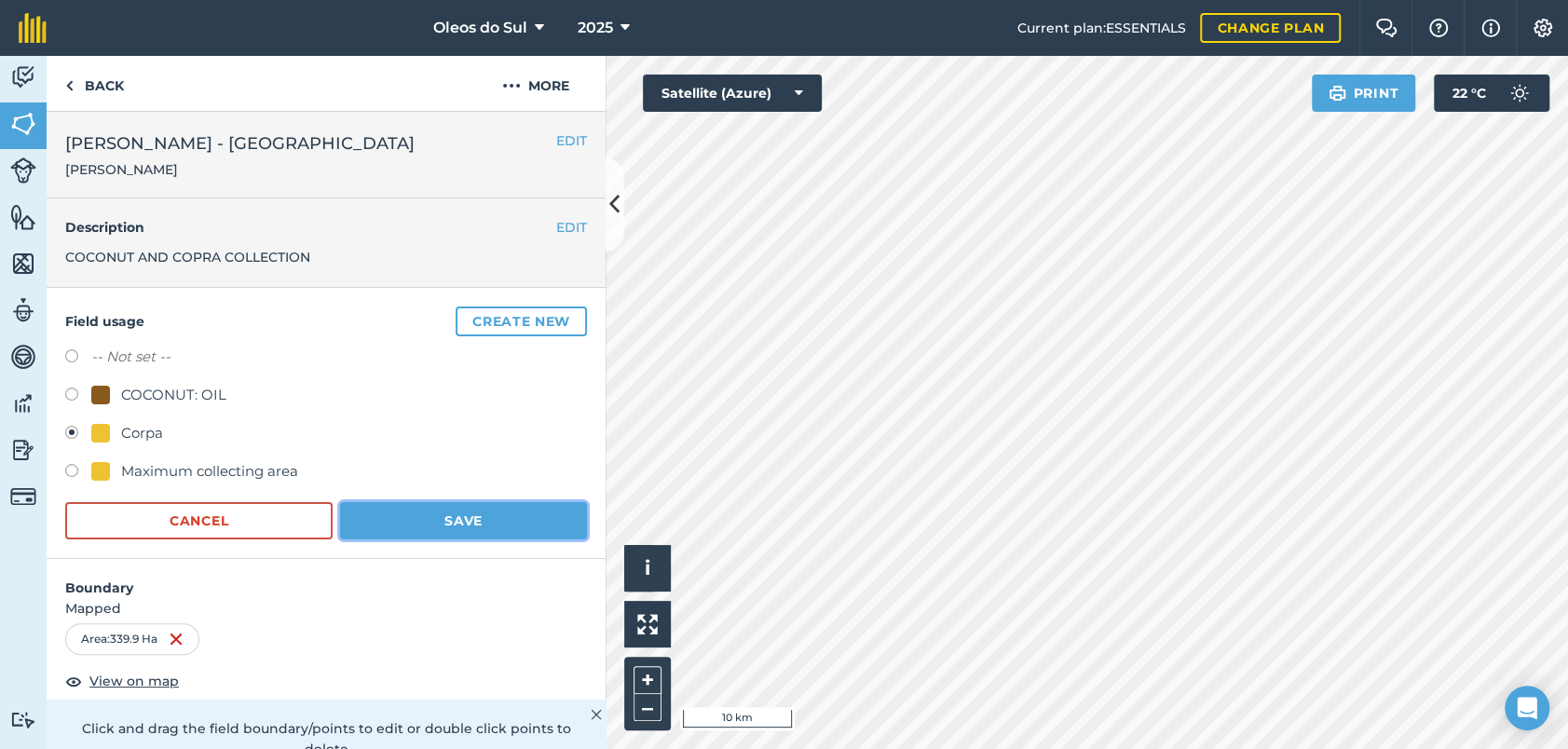
click at [462, 512] on button "Save" at bounding box center [464, 521] width 247 height 37
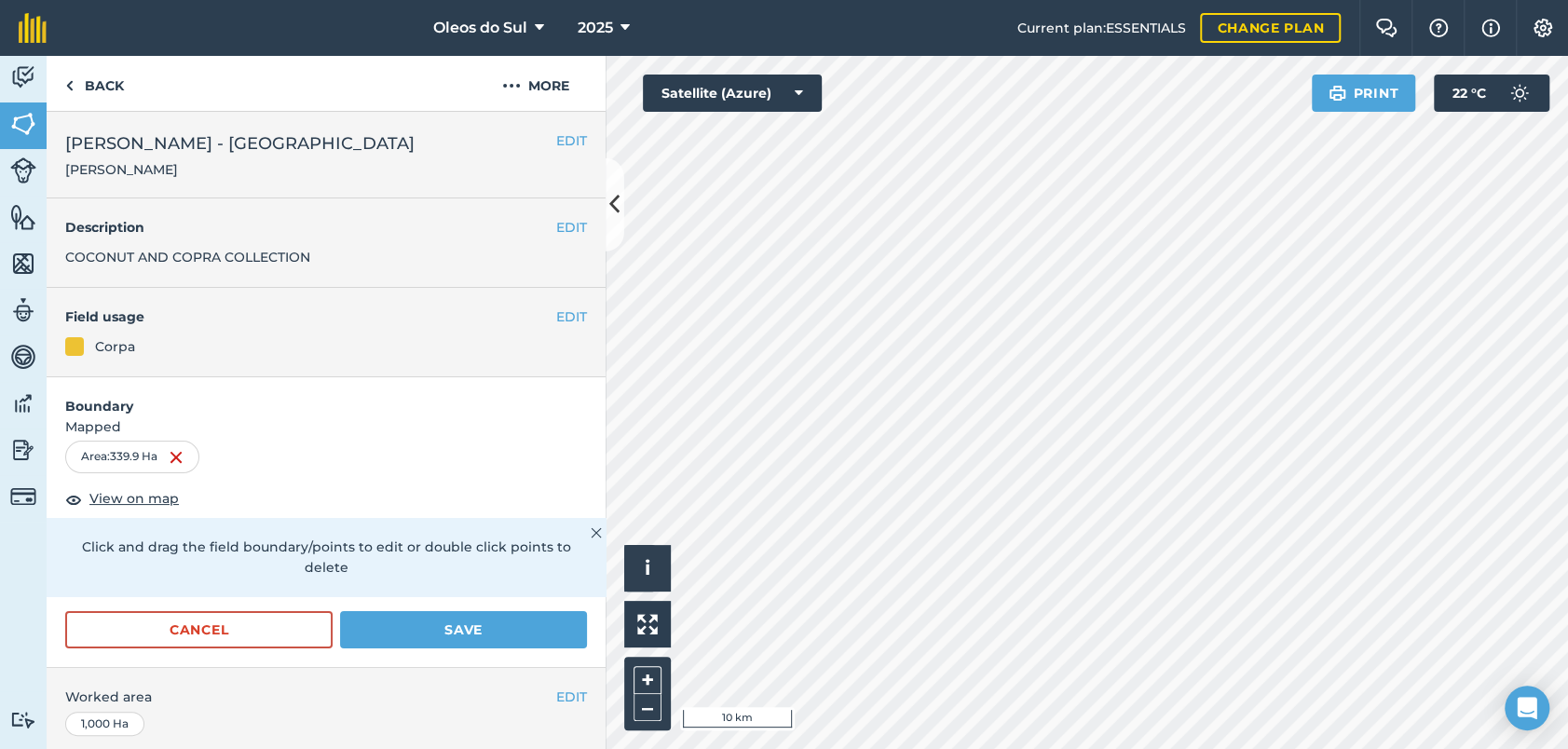
scroll to position [103, 0]
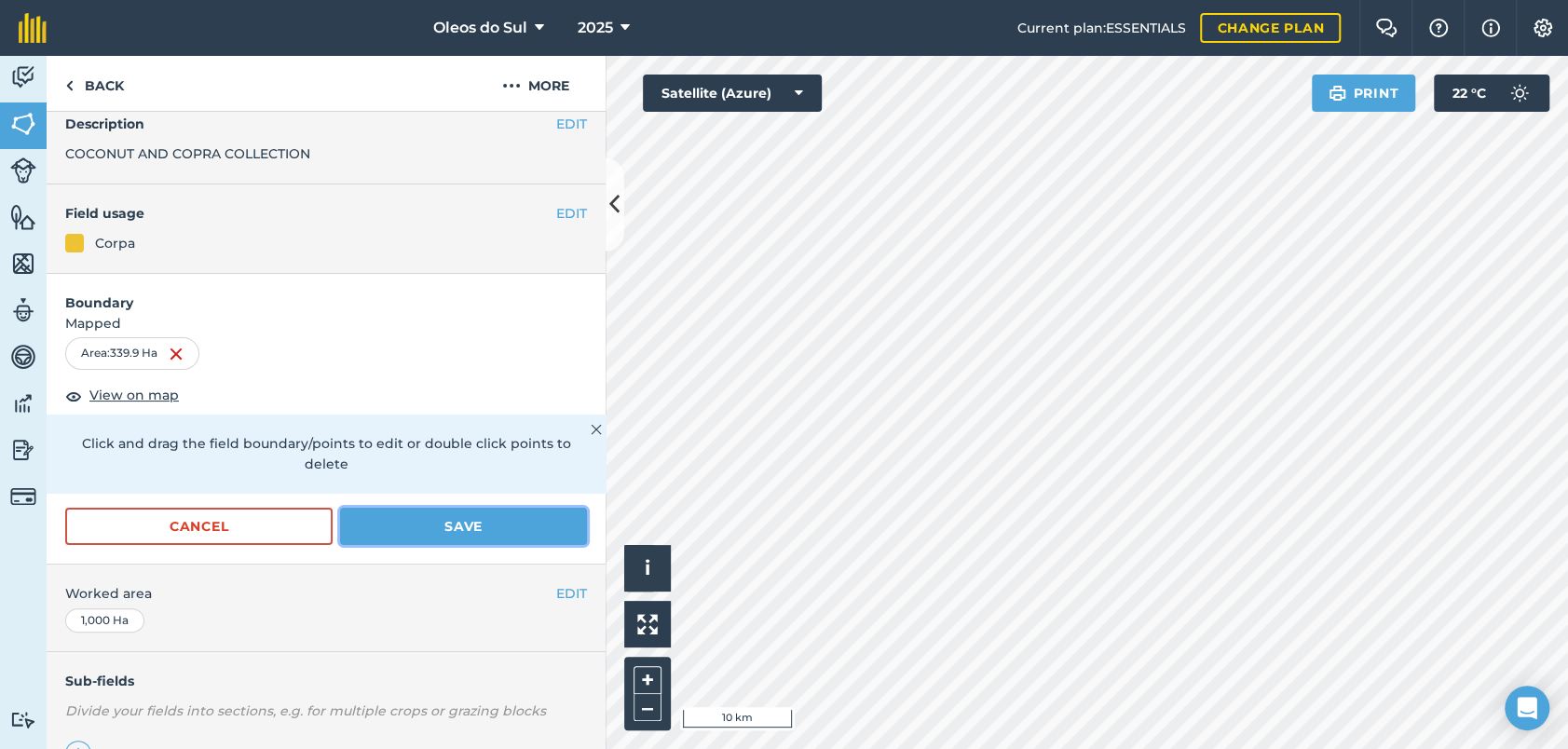
click at [488, 527] on button "Save" at bounding box center [464, 526] width 247 height 37
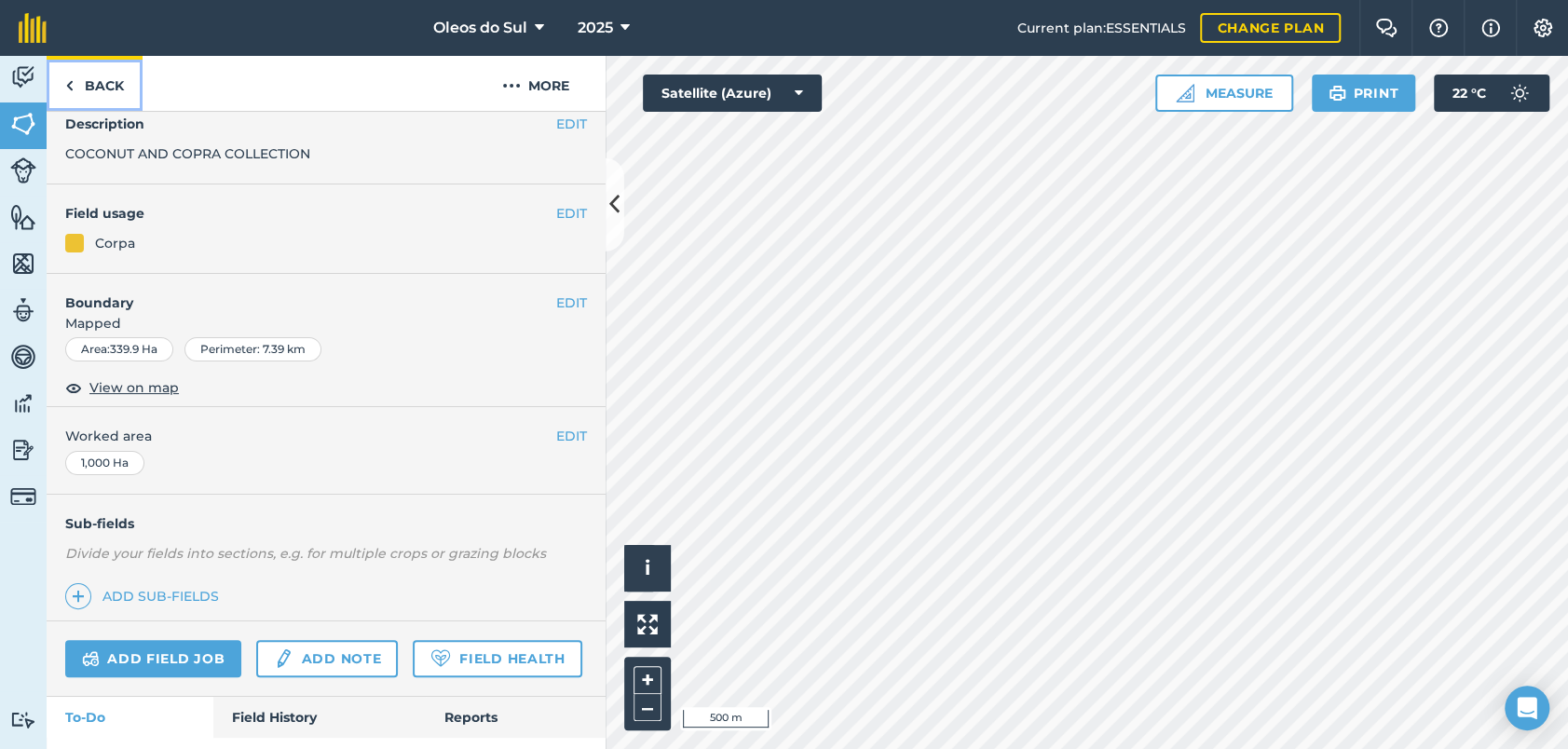
click at [103, 80] on link "Back" at bounding box center [94, 83] width 96 height 55
click at [78, 95] on link "Back" at bounding box center [94, 83] width 96 height 55
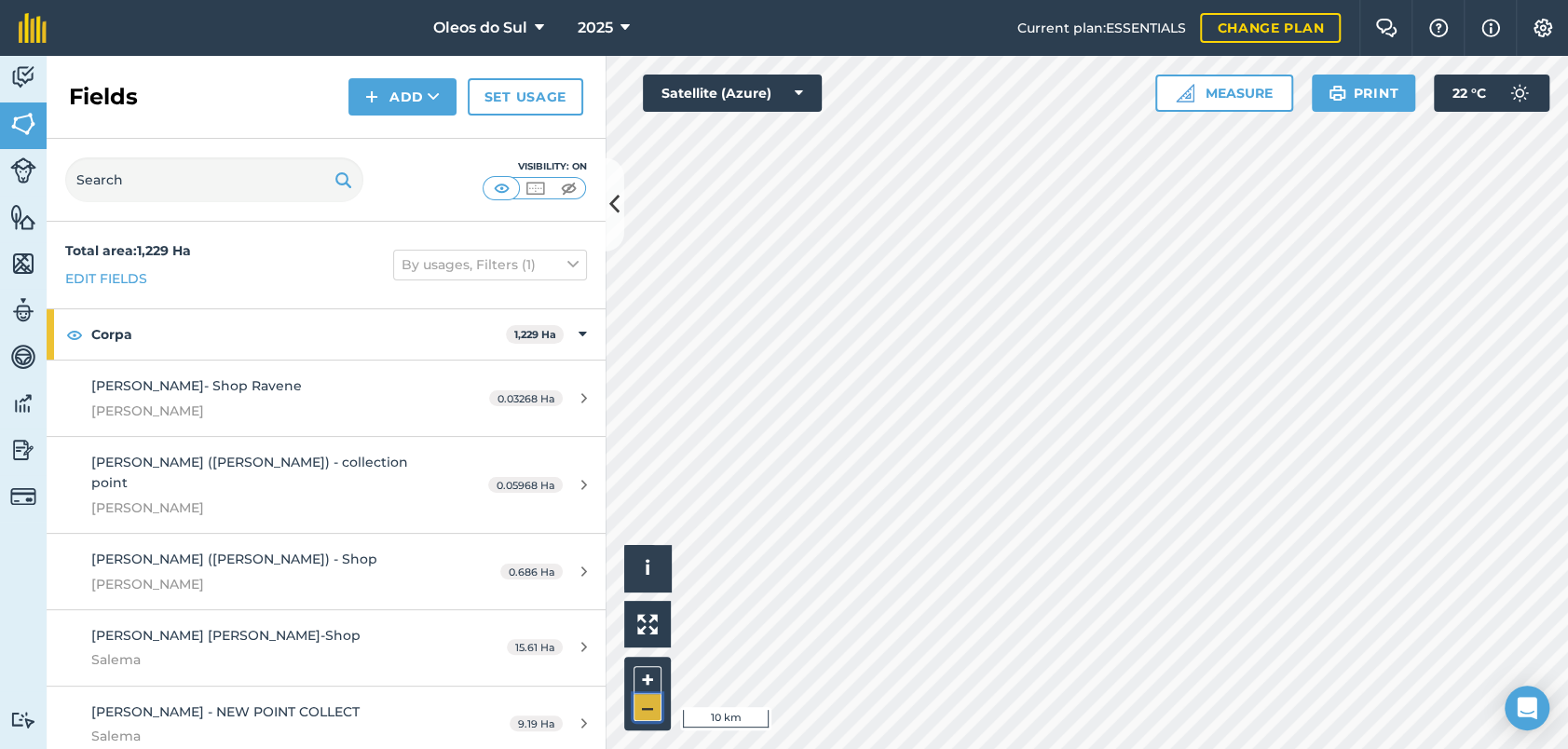
click at [650, 711] on button "–" at bounding box center [648, 708] width 27 height 27
click at [645, 678] on button "+" at bounding box center [648, 680] width 27 height 27
click at [647, 714] on button "–" at bounding box center [648, 708] width 27 height 27
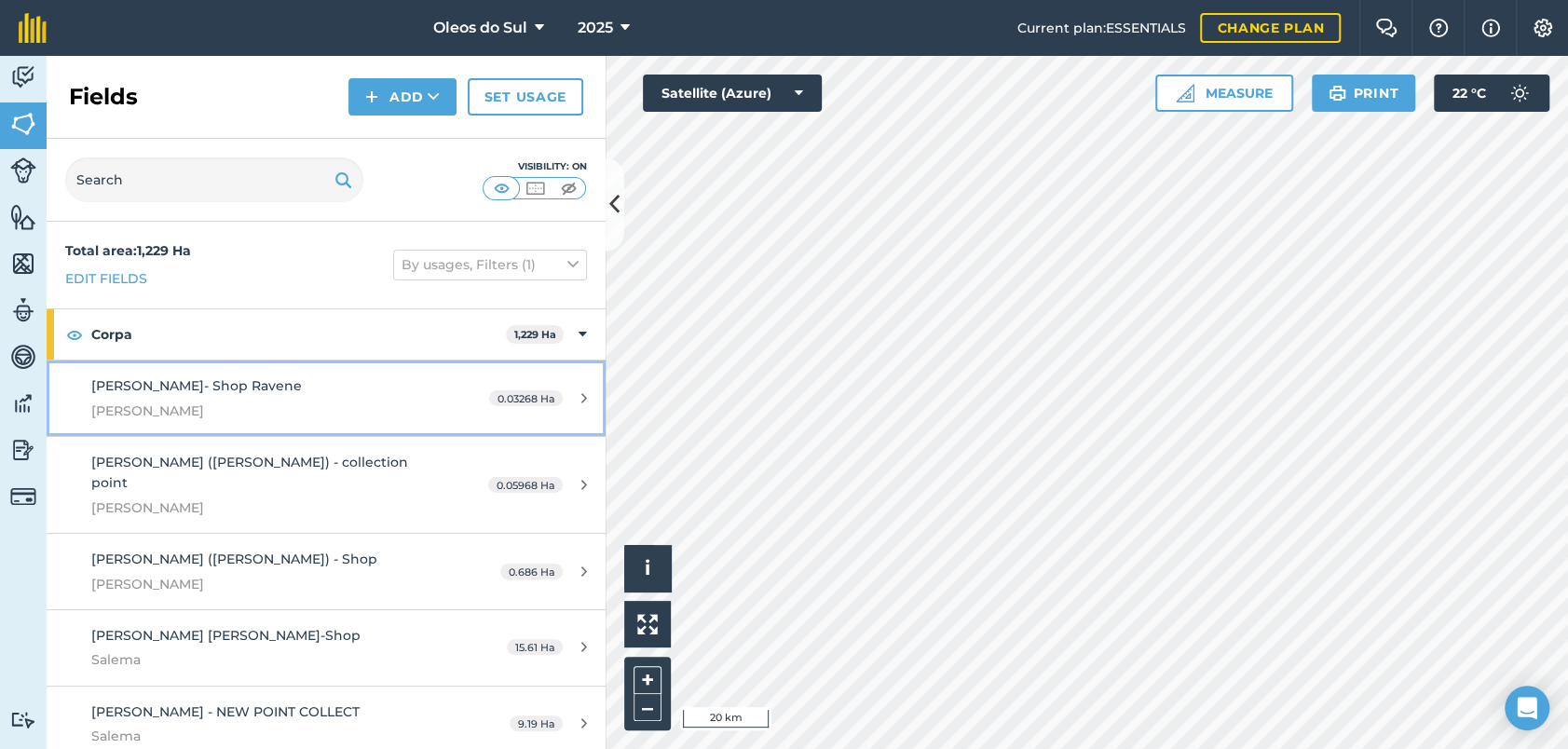
click at [520, 392] on span "0.03268 Ha" at bounding box center [525, 399] width 74 height 16
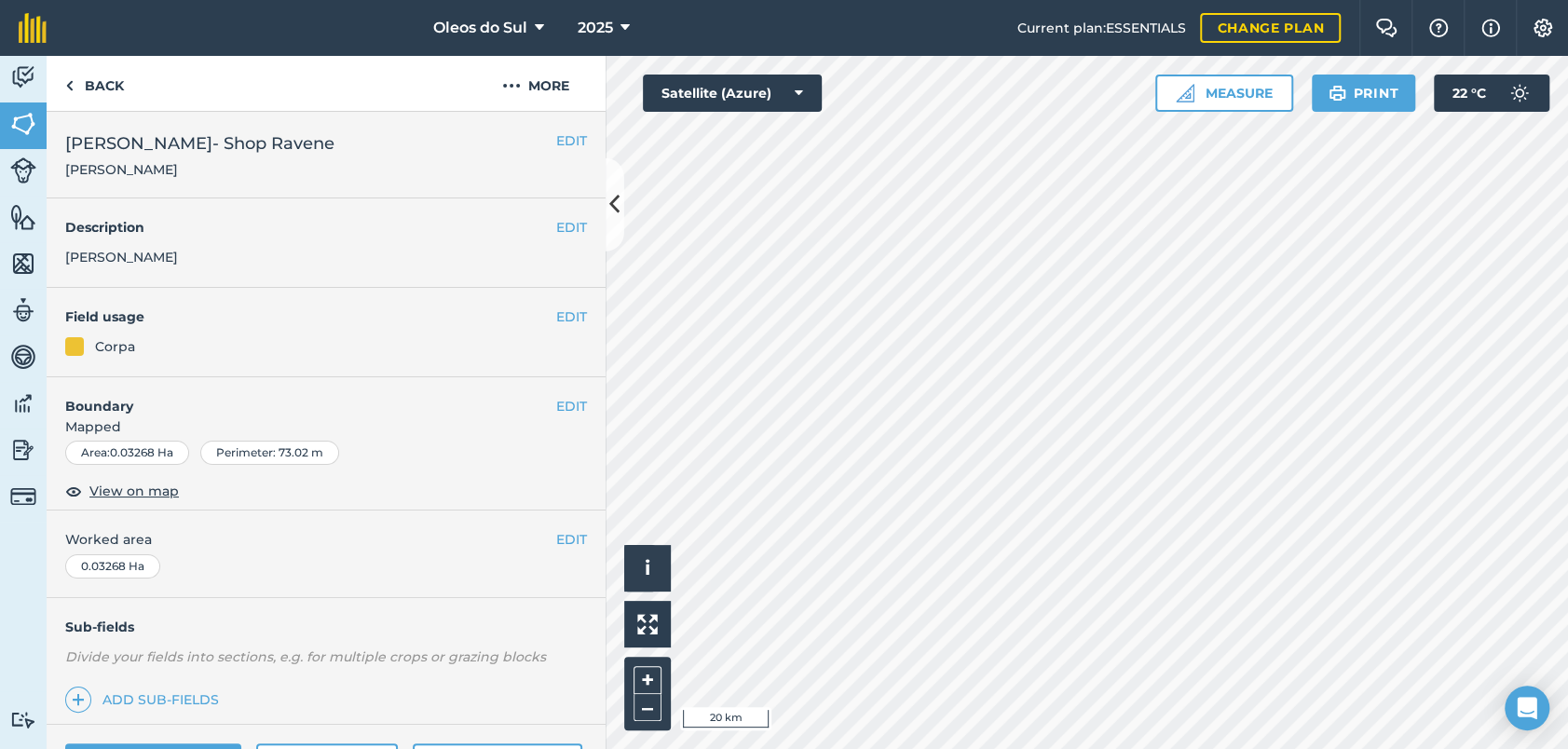
click at [129, 562] on div "0.03268 Ha" at bounding box center [112, 566] width 95 height 25
click at [145, 564] on div "0.03268 Ha" at bounding box center [112, 566] width 95 height 25
click at [556, 535] on button "EDIT" at bounding box center [571, 539] width 30 height 21
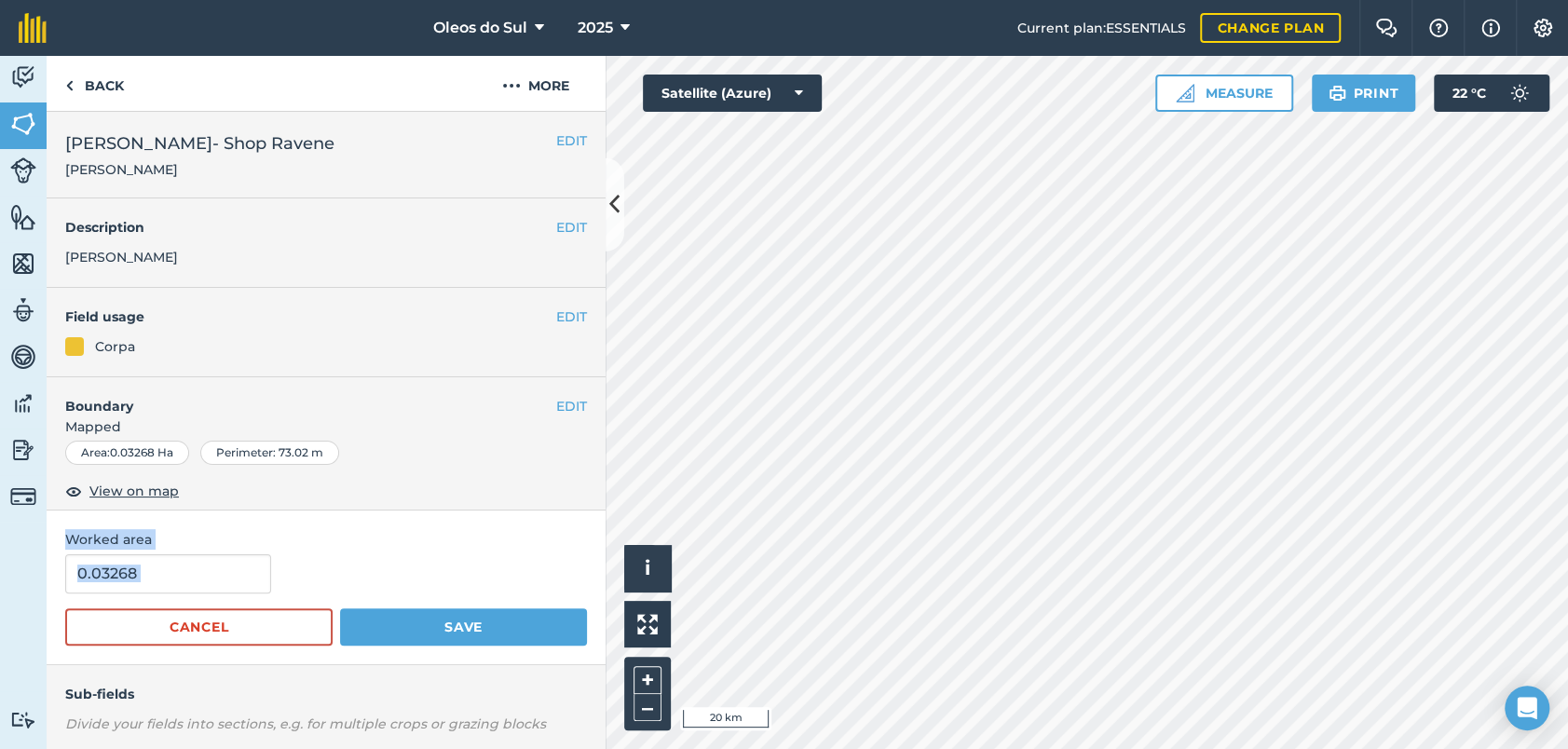
click at [447, 574] on div "0.03268" at bounding box center [326, 574] width 522 height 39
click at [254, 620] on button "Cancel" at bounding box center [198, 627] width 268 height 37
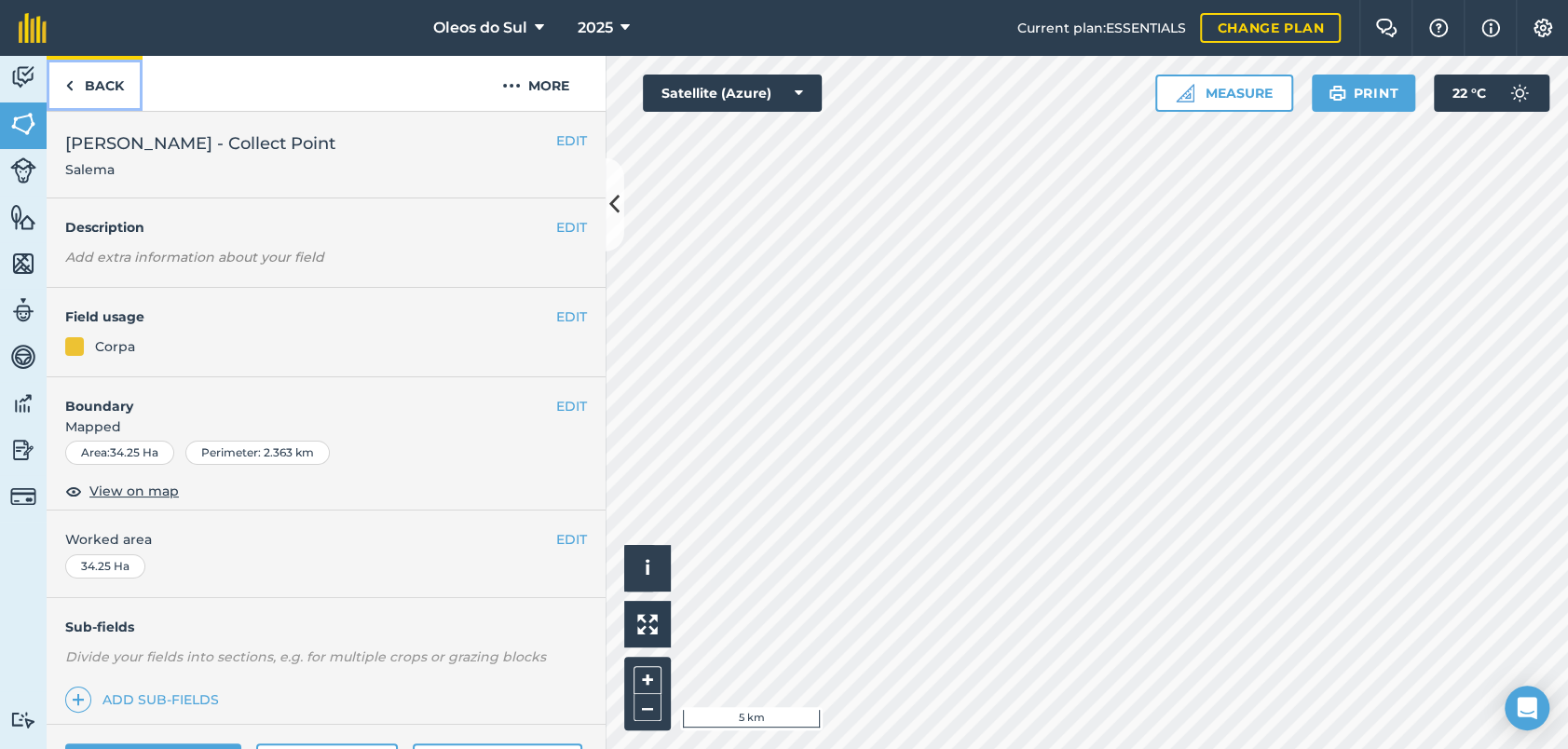
click at [109, 87] on link "Back" at bounding box center [94, 83] width 96 height 55
click at [117, 94] on link "Back" at bounding box center [94, 83] width 96 height 55
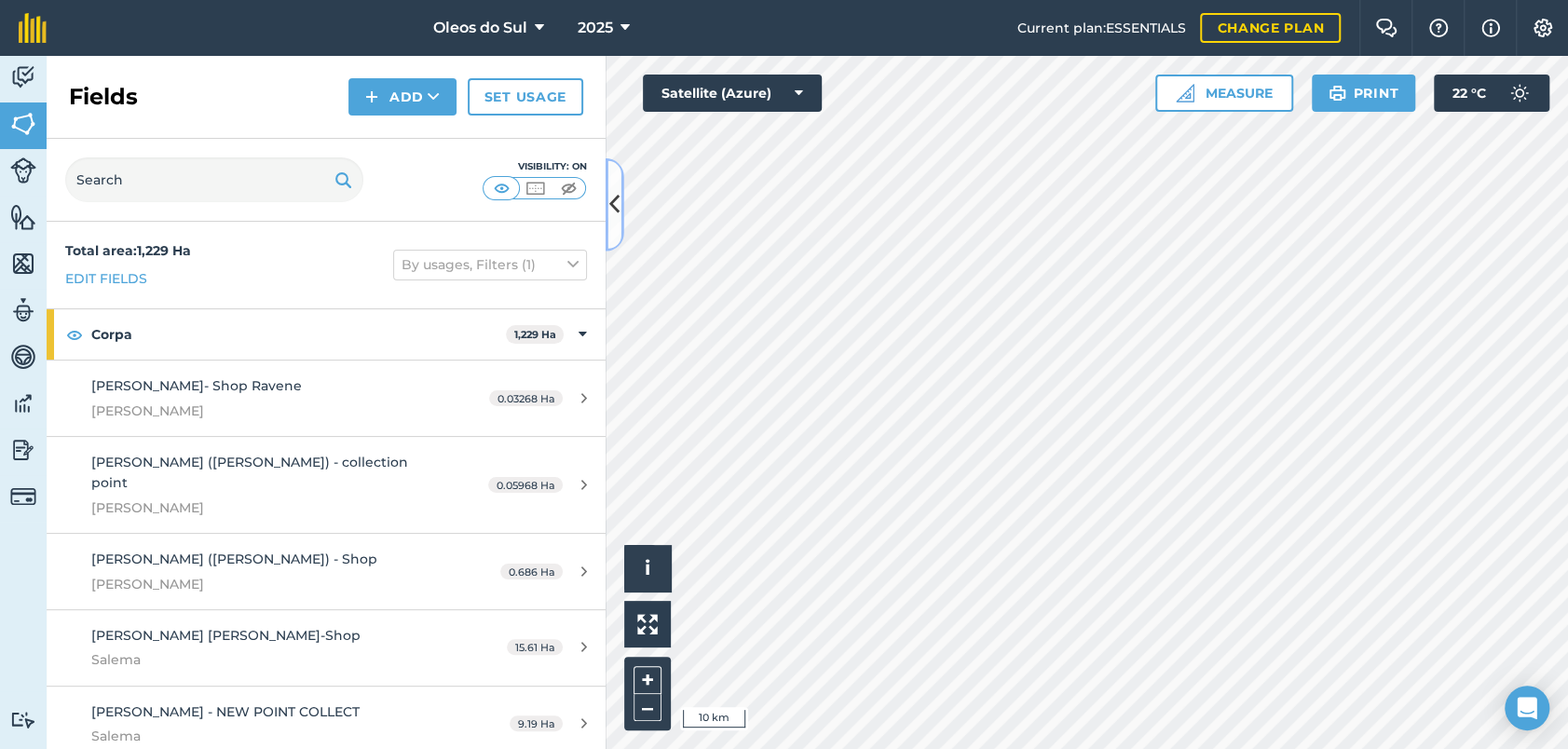
click at [618, 209] on icon at bounding box center [614, 204] width 10 height 32
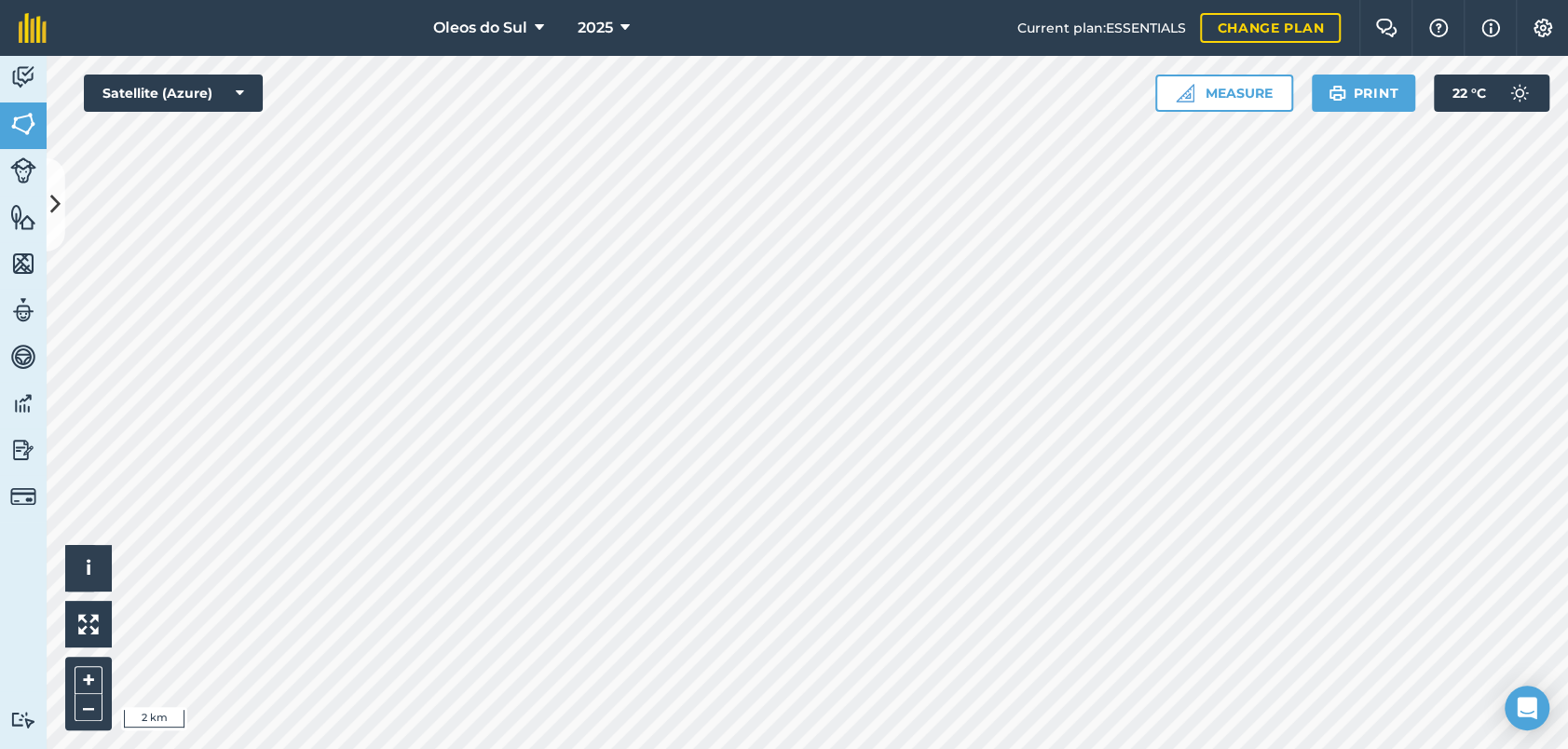
click at [848, 34] on div "Oleos do Sul 2025 Current plan : ESSENTIALS Change plan Farm Chat Help Info Set…" at bounding box center [784, 374] width 1568 height 749
click at [666, 0] on html "Oleos do Sul 2025 Current plan : ESSENTIALS Change plan Farm Chat Help Info Set…" at bounding box center [784, 374] width 1568 height 749
